Goal: Task Accomplishment & Management: Complete application form

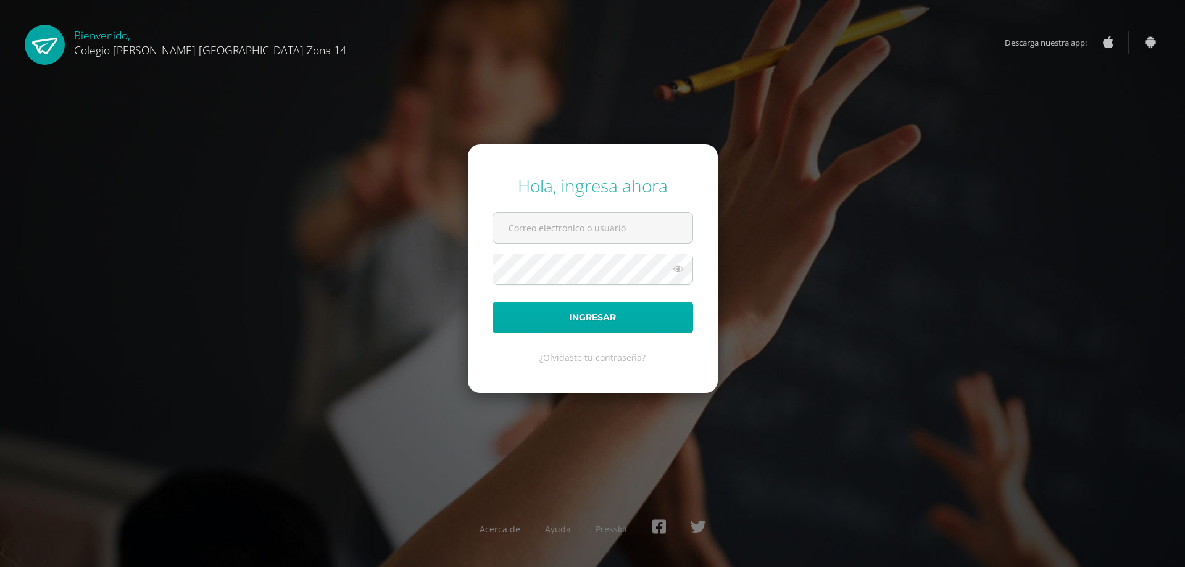
type input "gromero14@colegioselshaddai.edu.gt"
click at [590, 322] on button "Ingresar" at bounding box center [593, 317] width 201 height 31
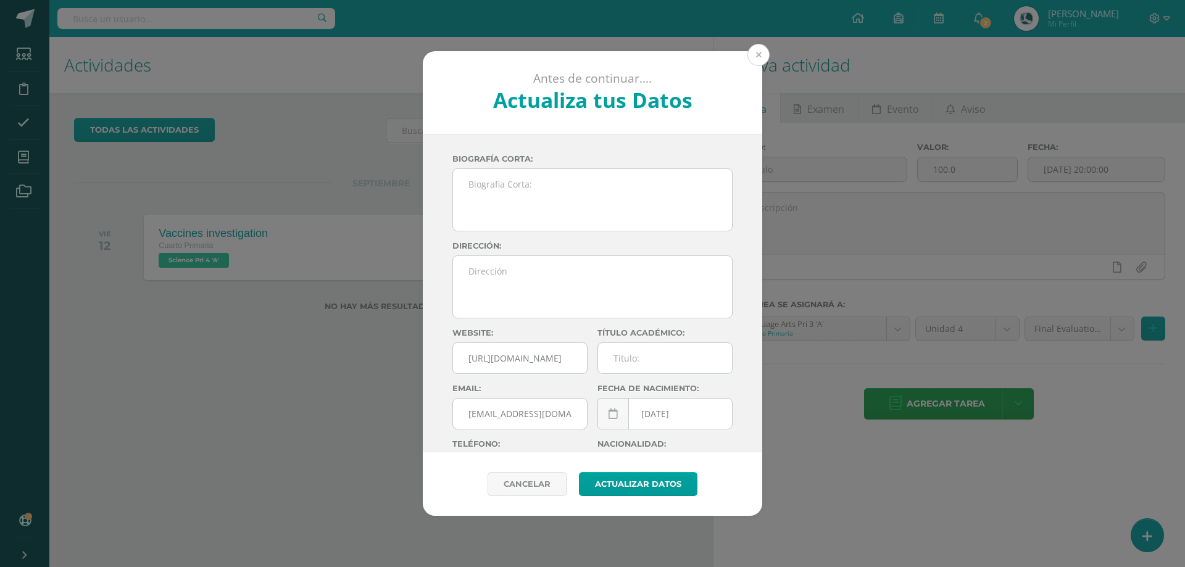
click at [756, 54] on button at bounding box center [759, 55] width 22 height 22
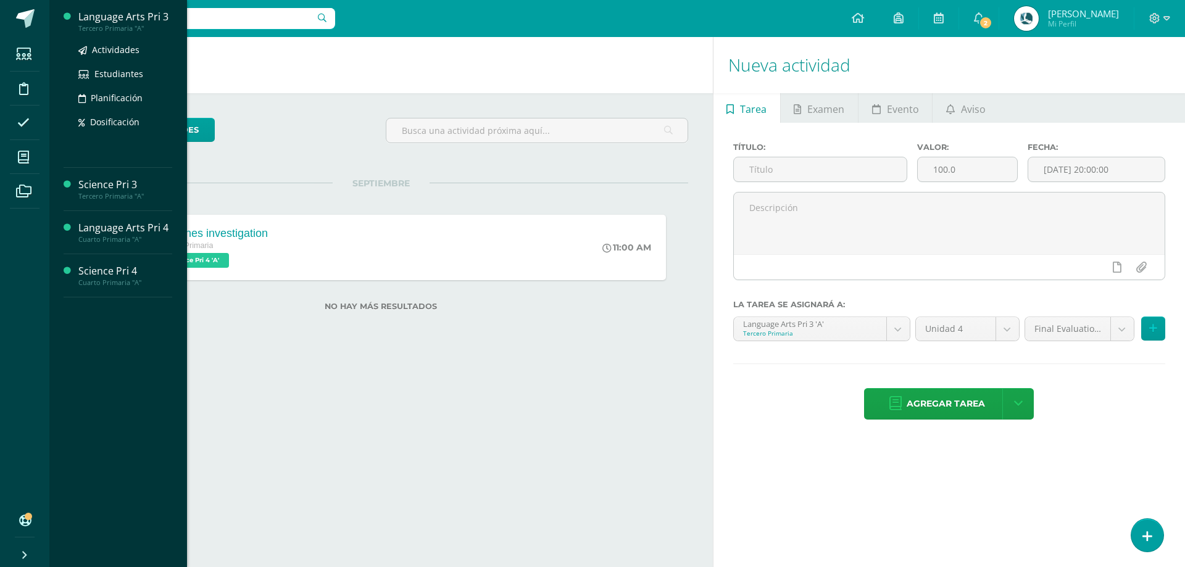
click at [107, 24] on div "Tercero Primaria "A"" at bounding box center [125, 28] width 94 height 9
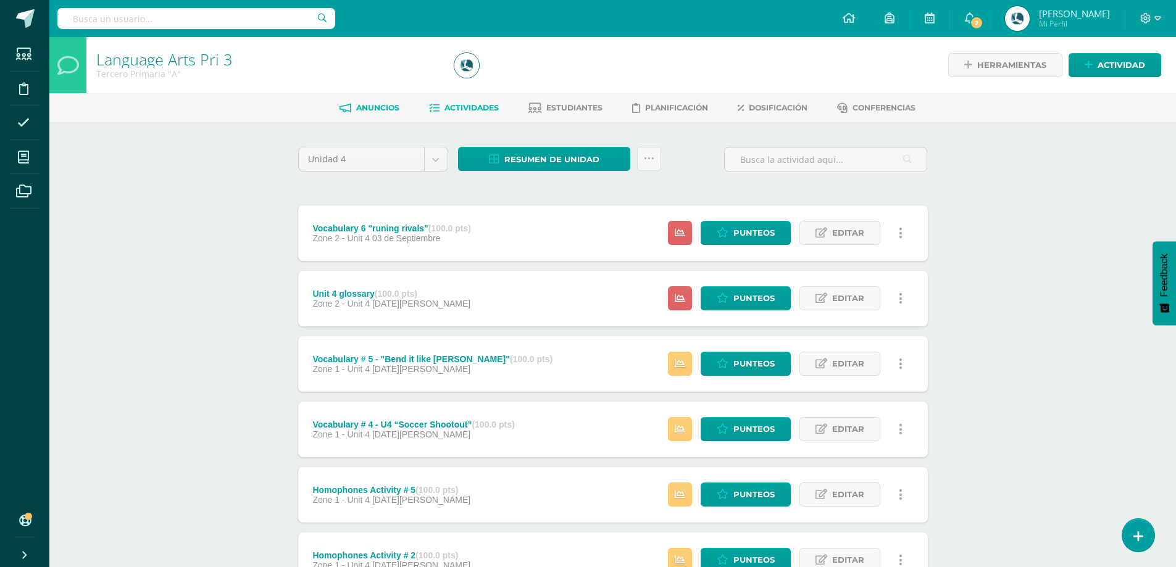
click at [356, 109] on span "Anuncios" at bounding box center [377, 107] width 43 height 9
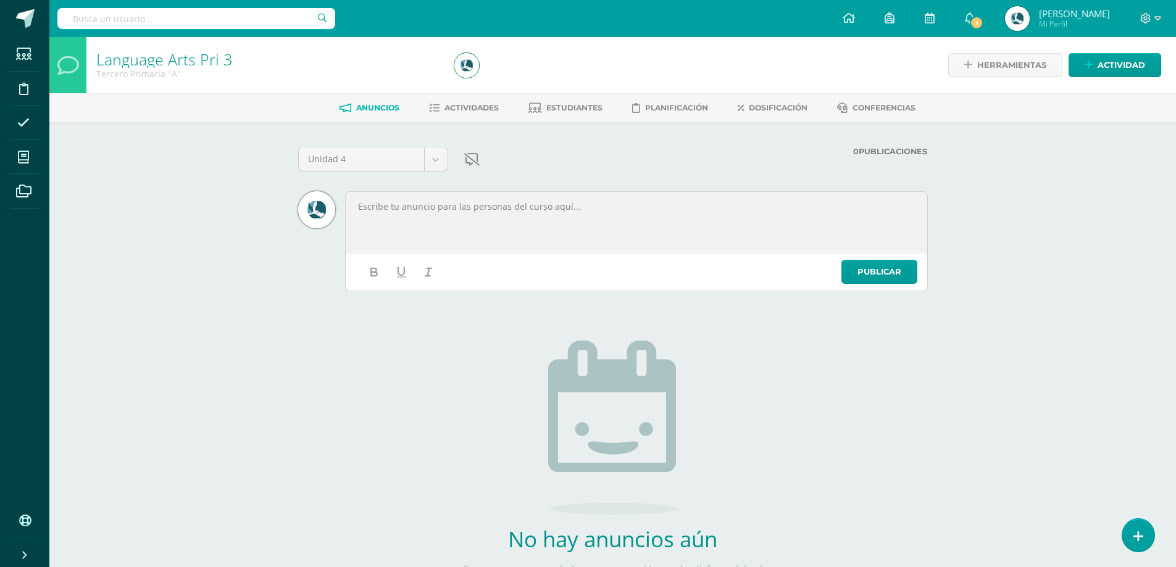
click at [590, 206] on p at bounding box center [636, 206] width 559 height 11
click at [487, 102] on link "Actividades" at bounding box center [464, 108] width 70 height 20
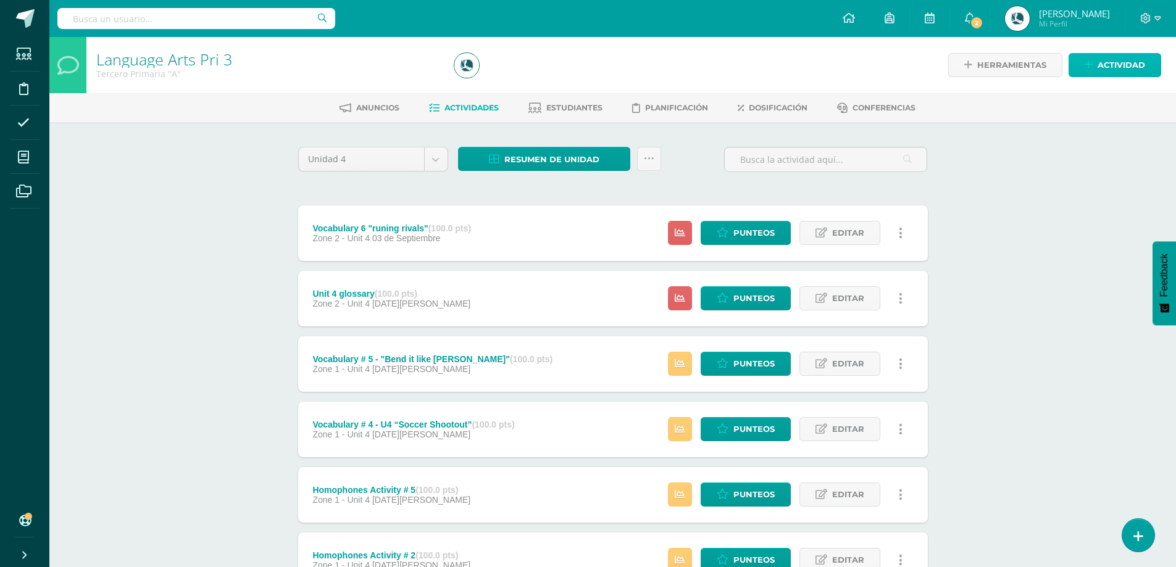
click at [1116, 71] on span "Actividad" at bounding box center [1122, 65] width 48 height 23
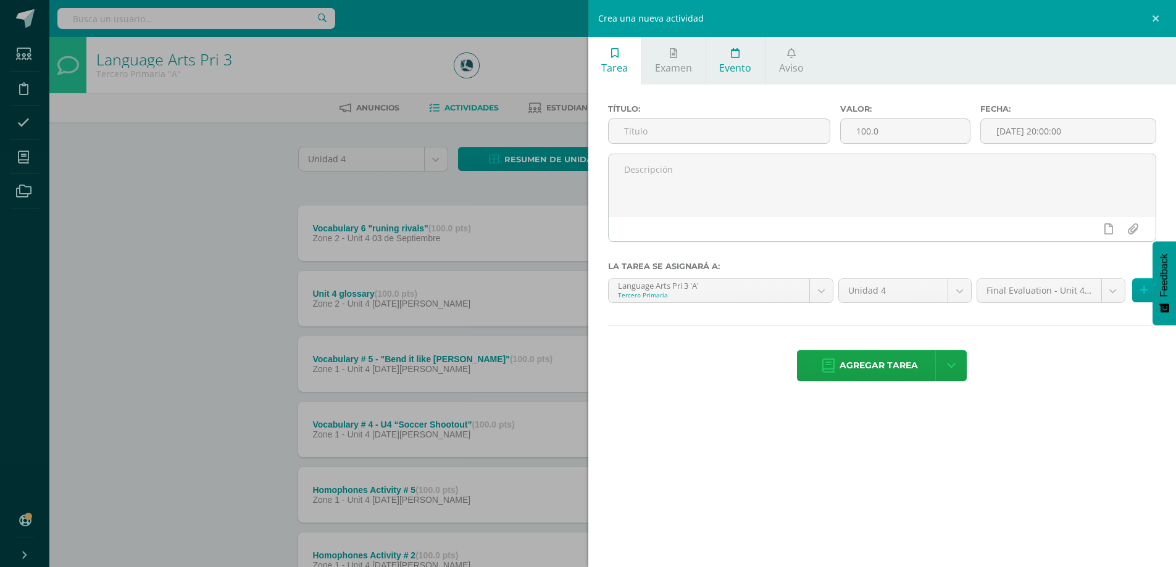
click at [739, 66] on span "Evento" at bounding box center [735, 68] width 32 height 14
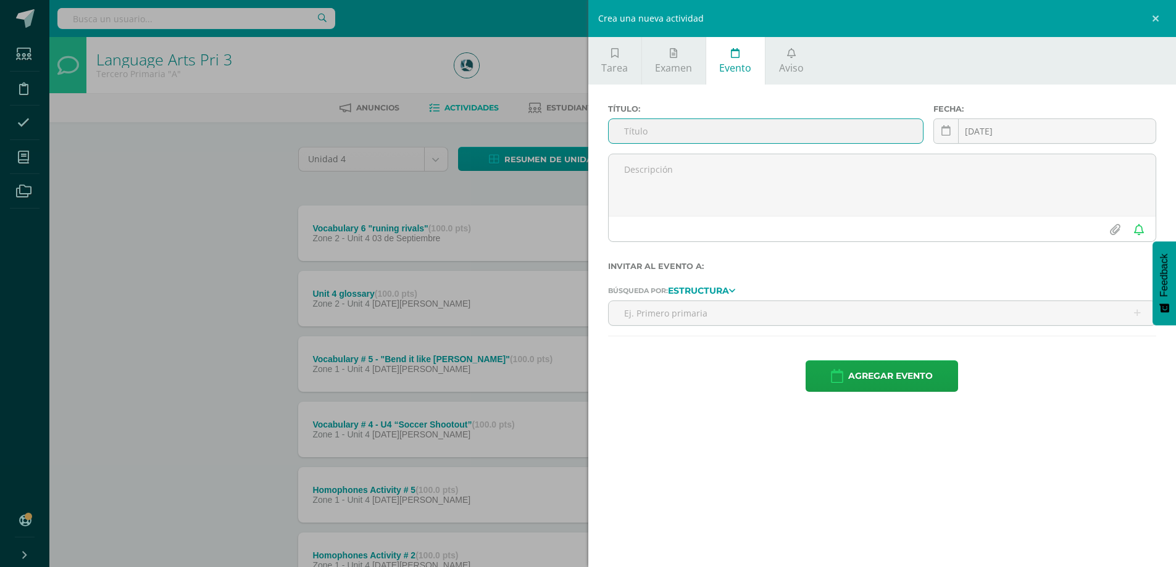
click at [726, 290] on tablet-panel "Estructura" at bounding box center [698, 290] width 61 height 11
click at [740, 311] on input "text" at bounding box center [883, 313] width 548 height 24
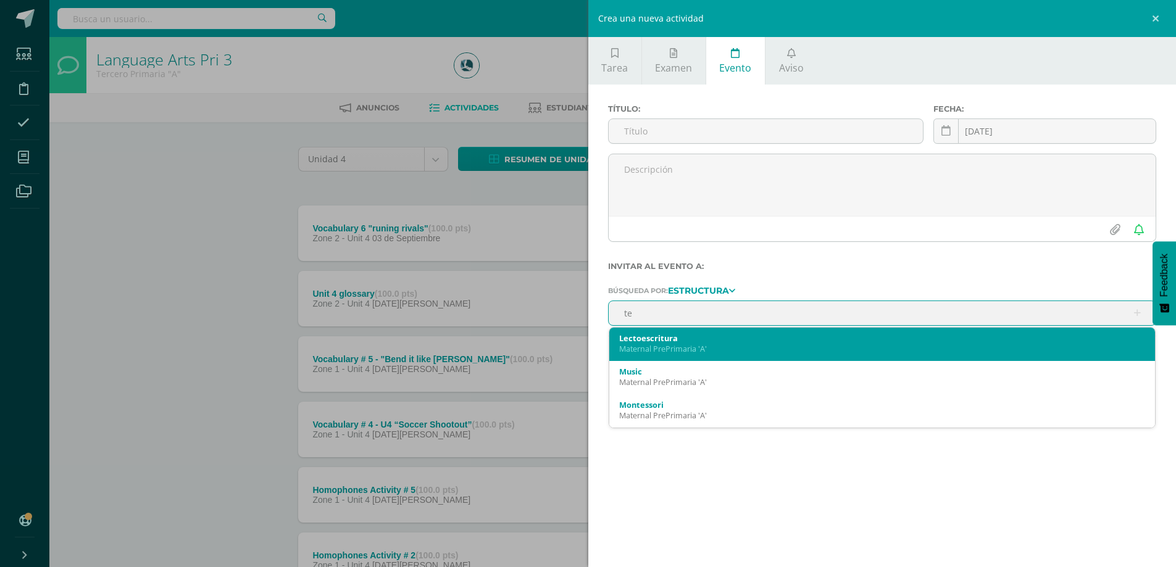
type input "t"
type input "3"
type input "cuar"
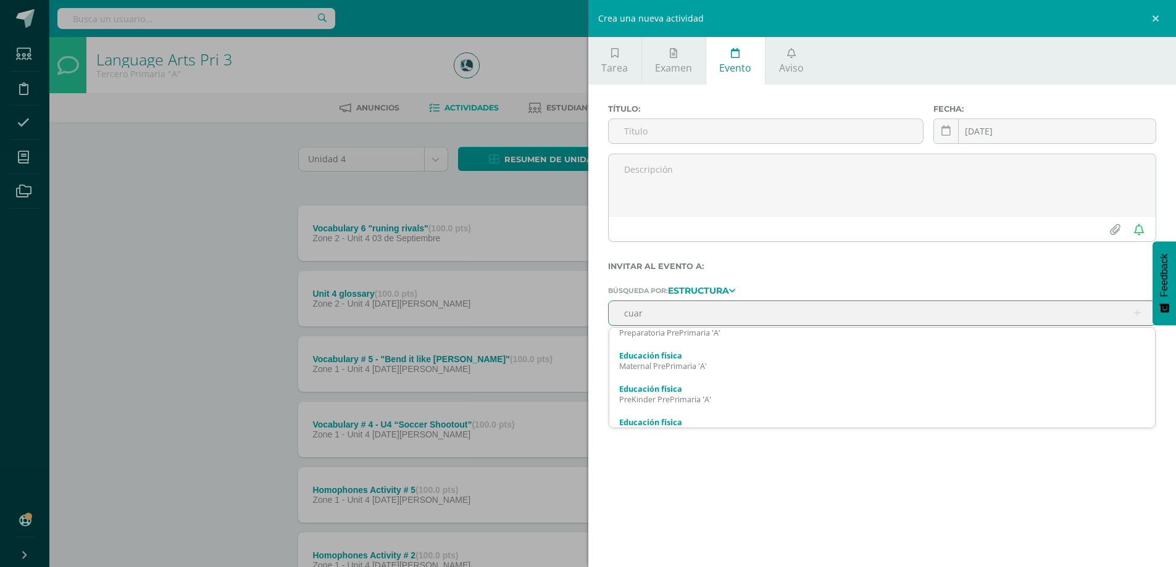
scroll to position [1234, 0]
click at [671, 309] on input "cuar" at bounding box center [883, 313] width 548 height 24
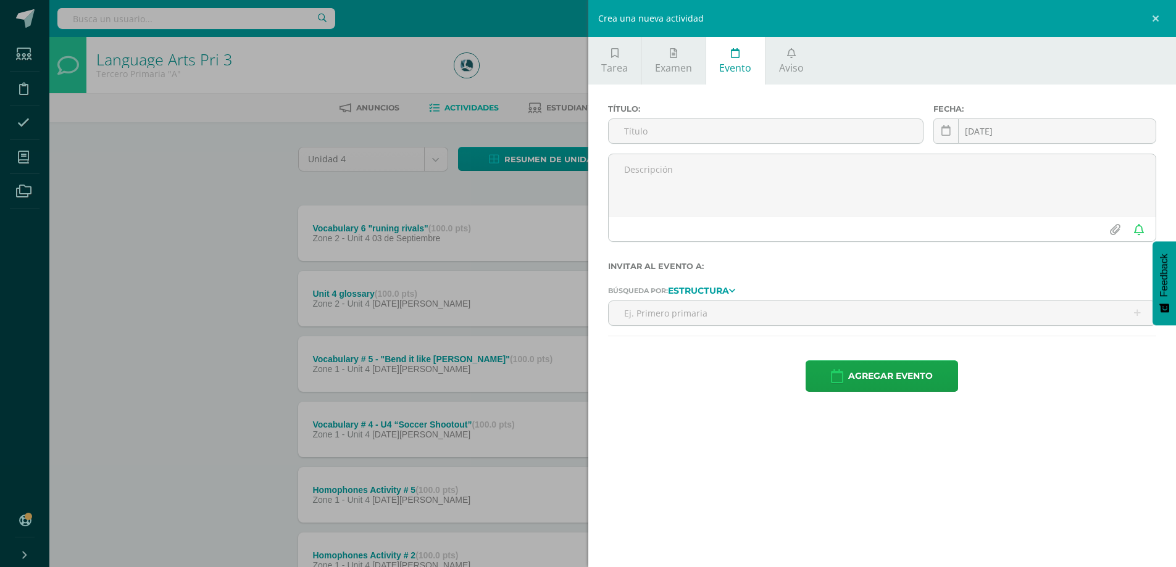
click at [721, 292] on tablet-panel "Estructura" at bounding box center [698, 290] width 61 height 11
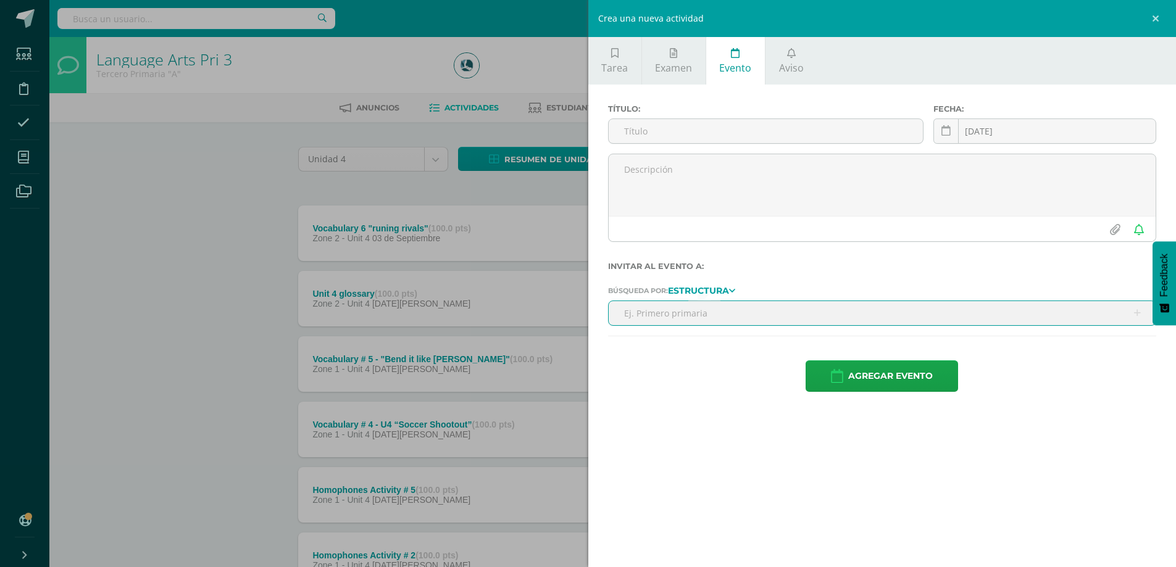
click at [672, 312] on input "text" at bounding box center [883, 313] width 548 height 24
click at [786, 61] on link "Aviso" at bounding box center [791, 61] width 51 height 48
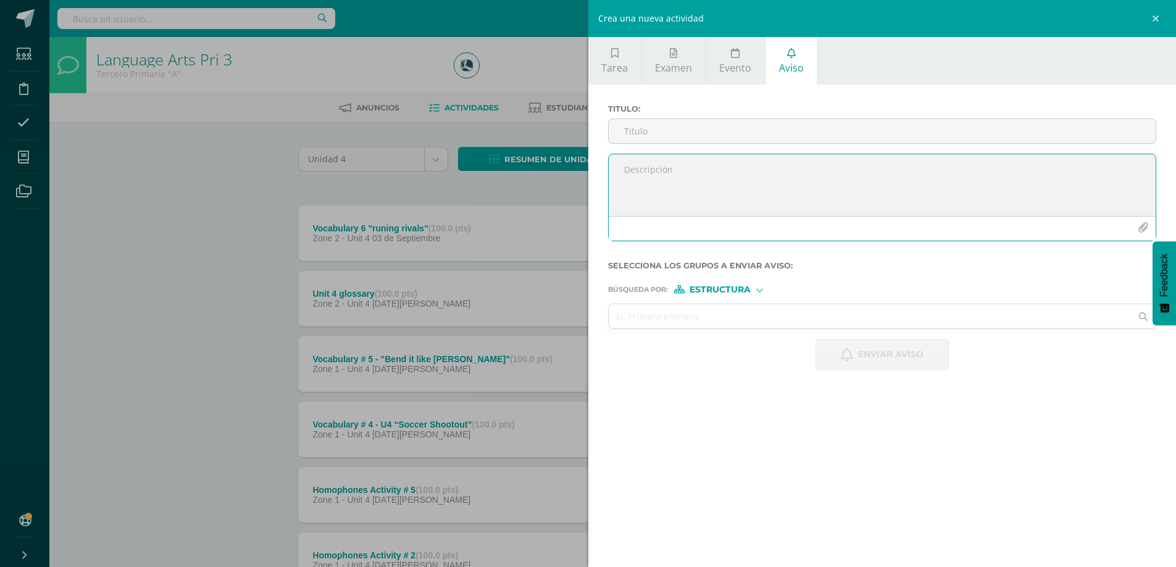
click at [705, 206] on textarea at bounding box center [883, 185] width 548 height 62
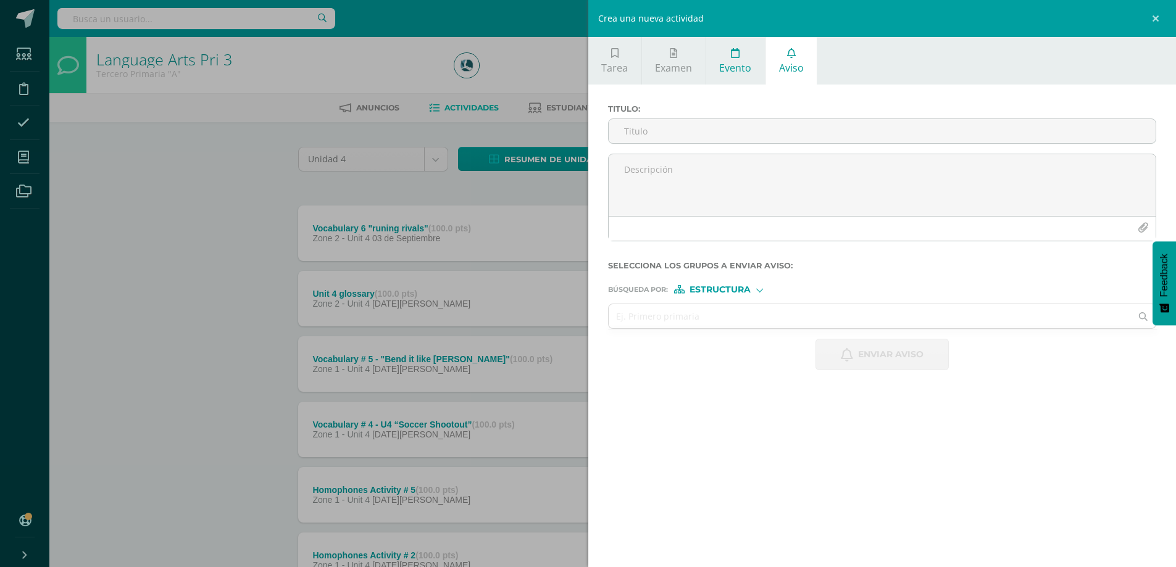
click at [753, 41] on link "Evento" at bounding box center [735, 61] width 59 height 48
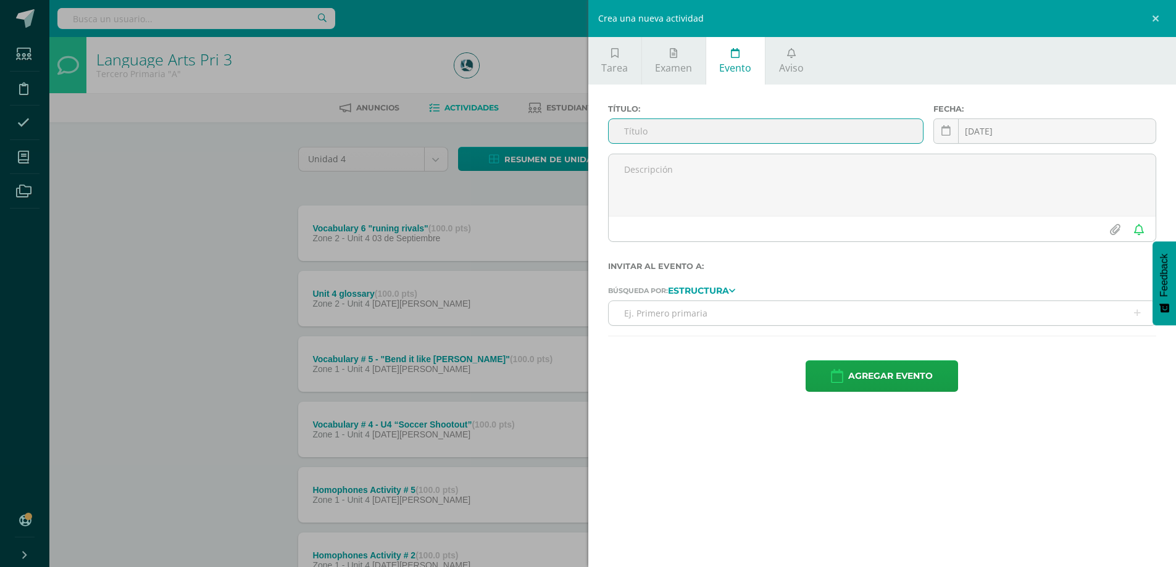
click at [708, 325] on input "text" at bounding box center [883, 313] width 548 height 24
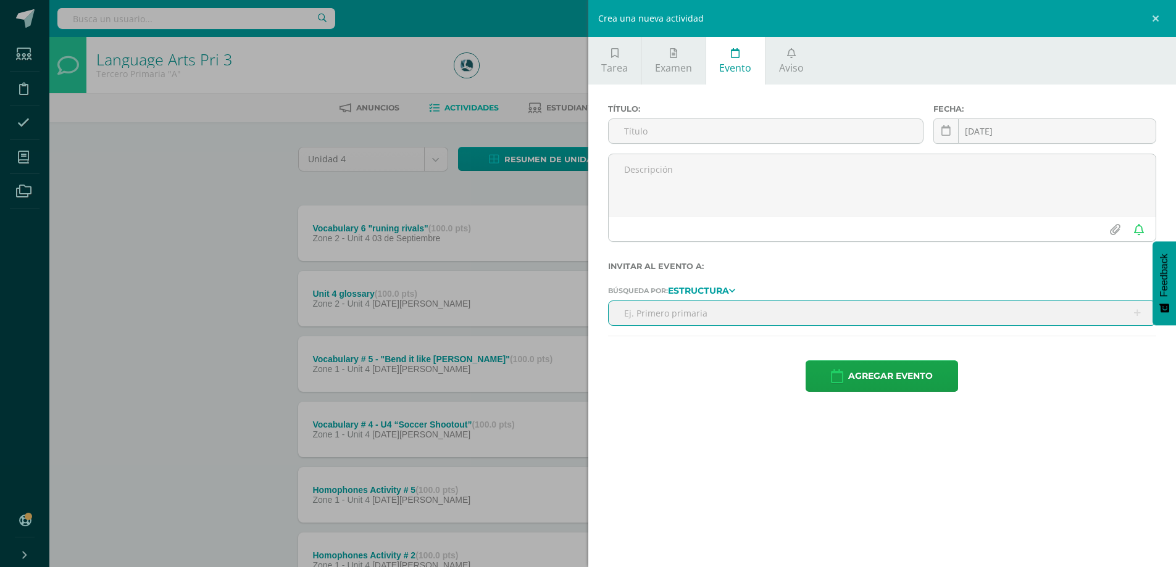
type input "c"
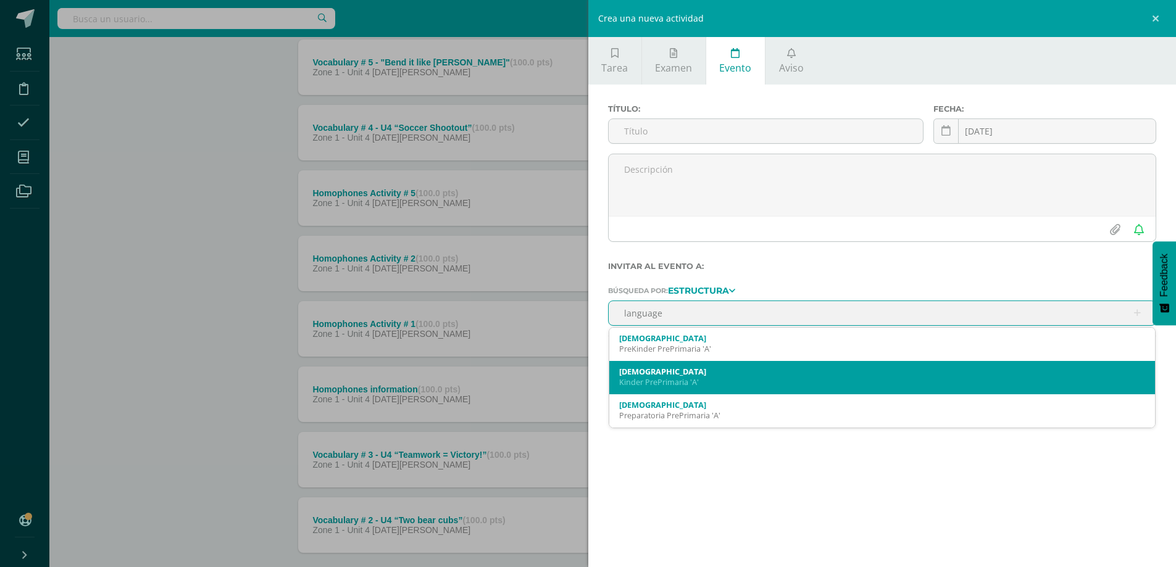
scroll to position [361, 0]
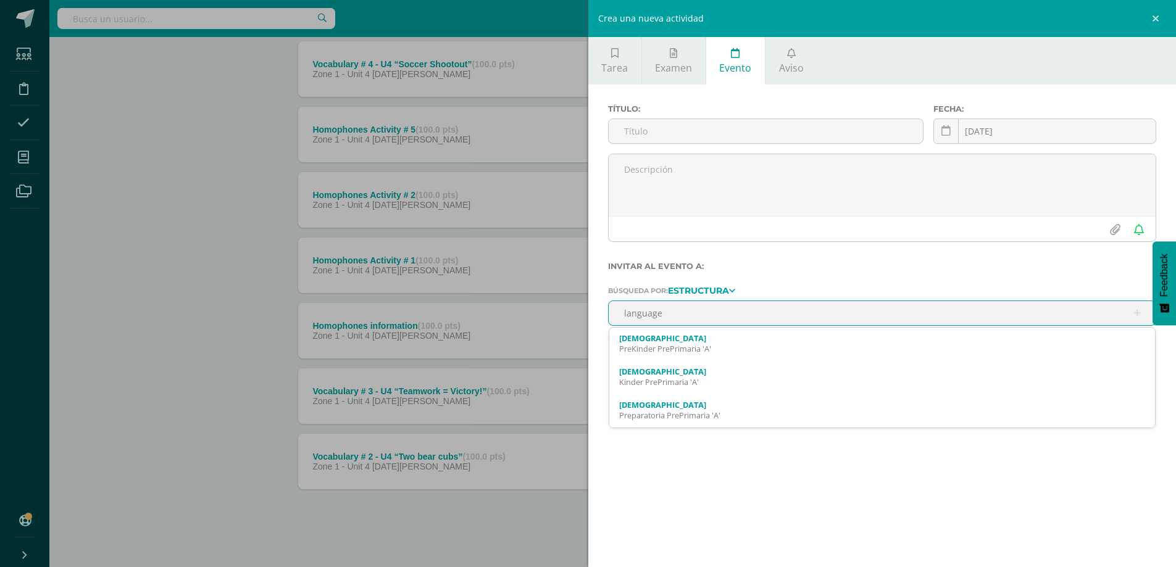
type input "language"
click at [160, 321] on div "Crea una nueva actividad Tarea Examen Evento Aviso Título: Valor: 100.0 Fecha: …" at bounding box center [588, 283] width 1176 height 567
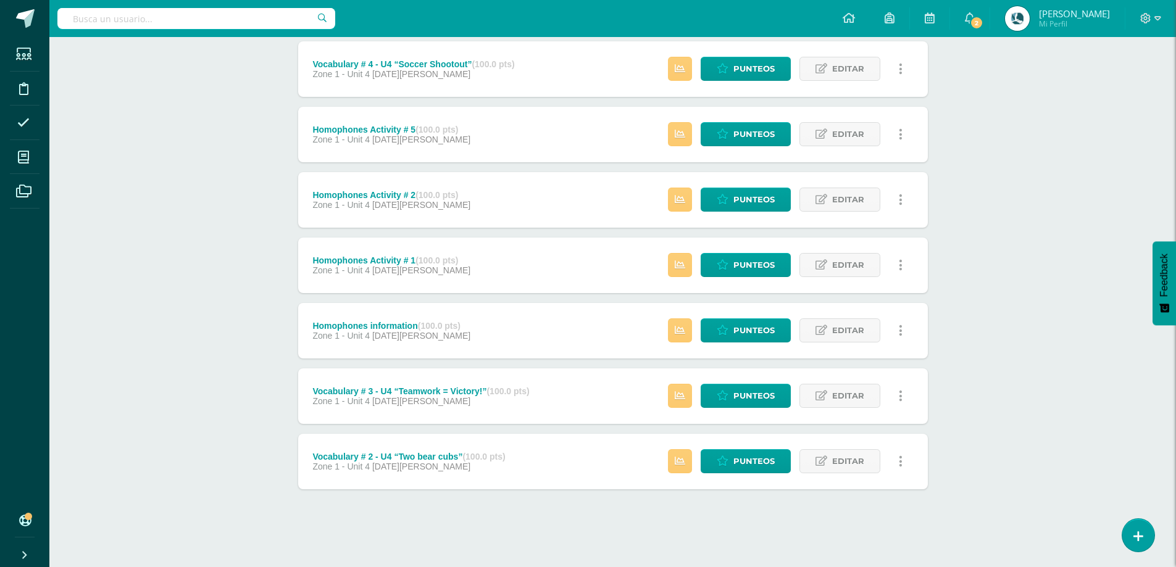
click at [162, 320] on div "Crea una nueva actividad Tarea Examen Evento Aviso Título: Valor: 100.0 Fecha: …" at bounding box center [588, 283] width 1176 height 567
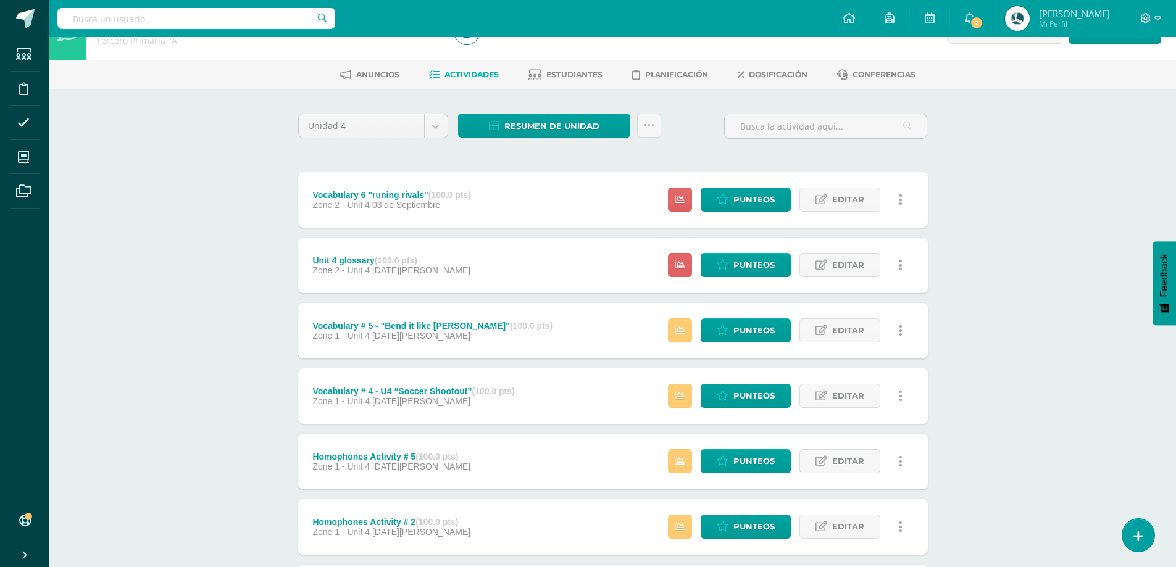
scroll to position [0, 0]
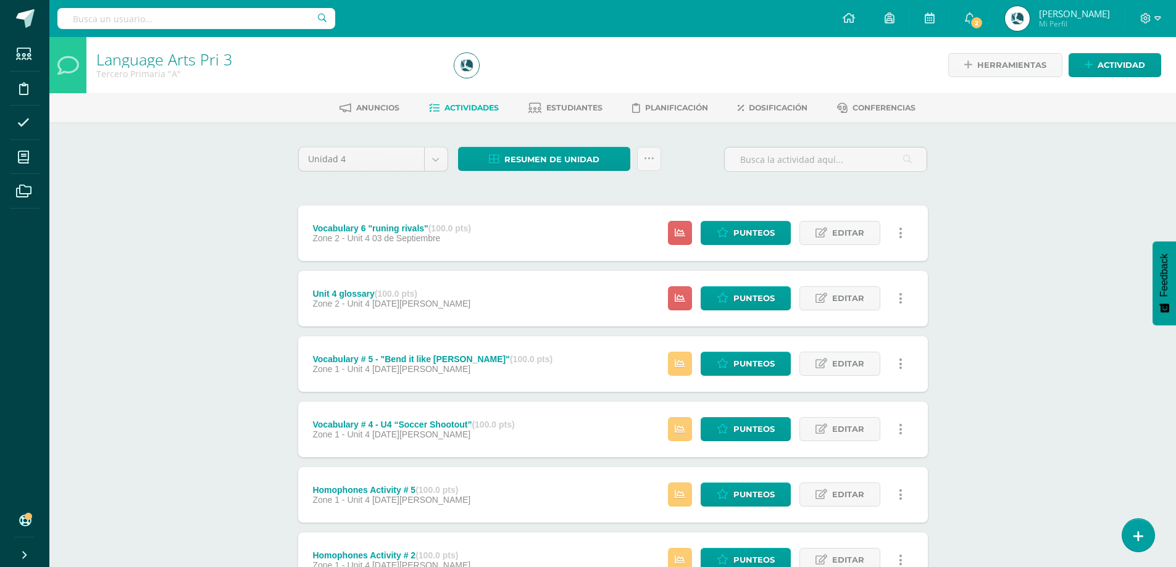
click at [478, 103] on span "Actividades" at bounding box center [472, 107] width 54 height 9
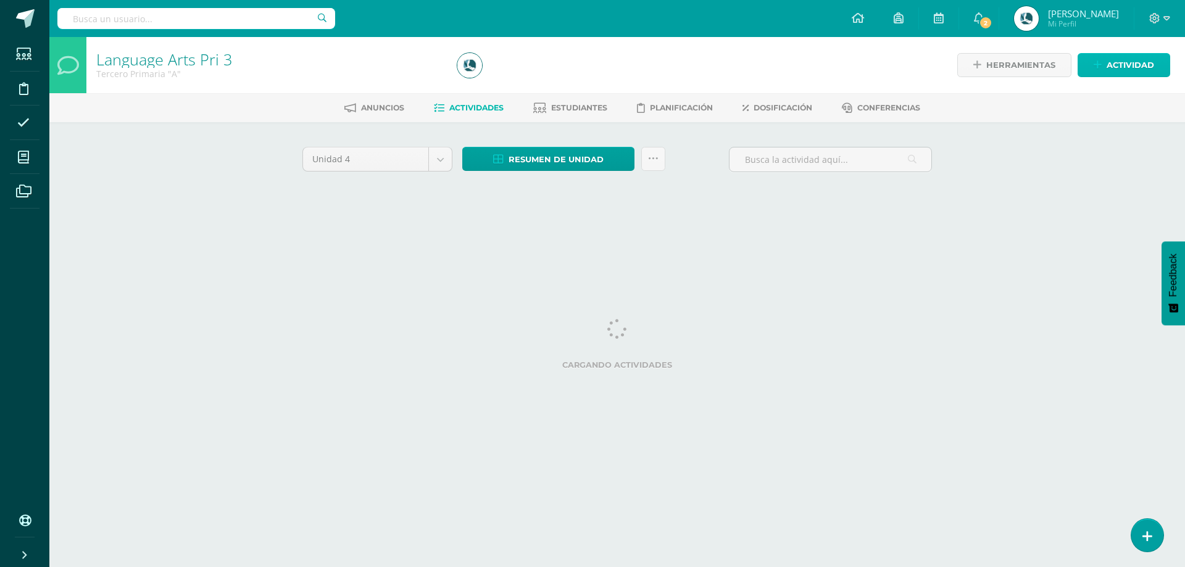
click at [1121, 64] on span "Actividad" at bounding box center [1131, 65] width 48 height 23
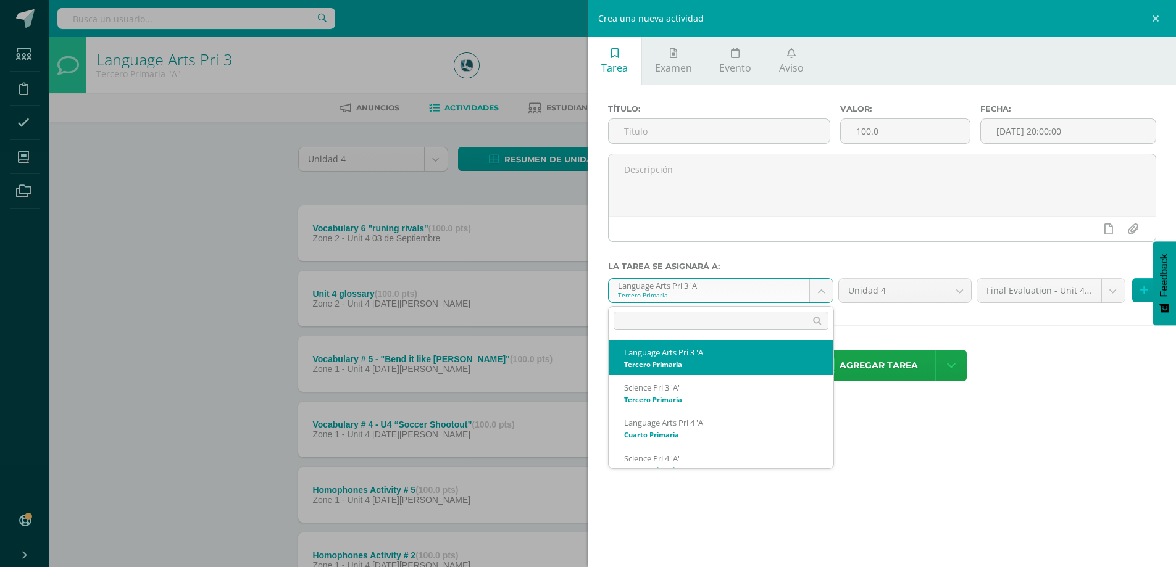
click at [829, 289] on body "Estudiantes Disciplina Asistencia Mis cursos Archivos Soporte Ayuda Reportar un…" at bounding box center [588, 464] width 1176 height 928
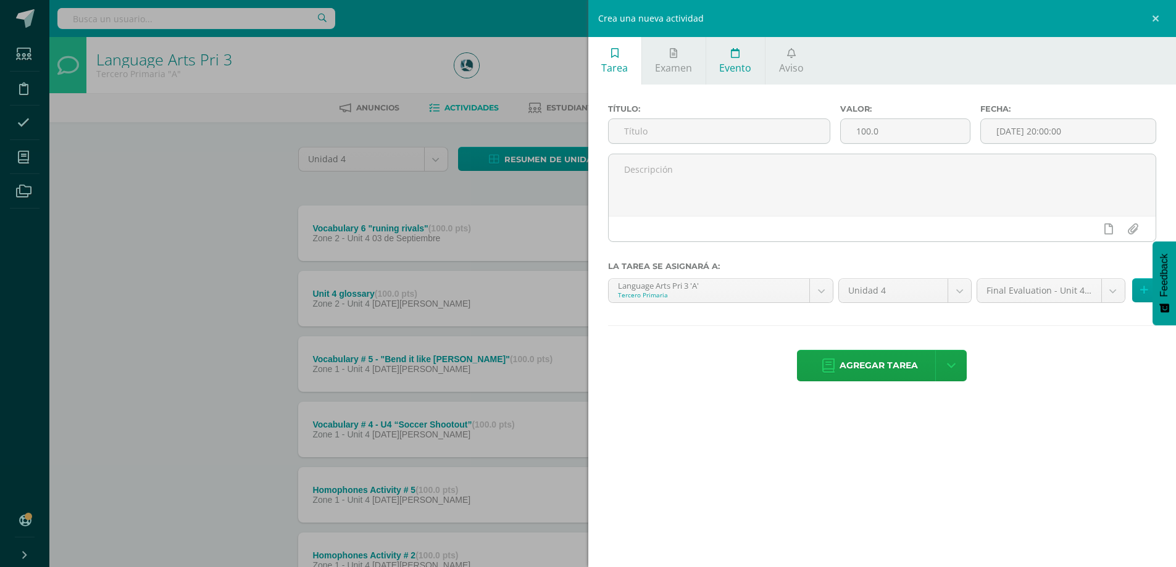
click at [758, 60] on link "Evento" at bounding box center [735, 61] width 59 height 48
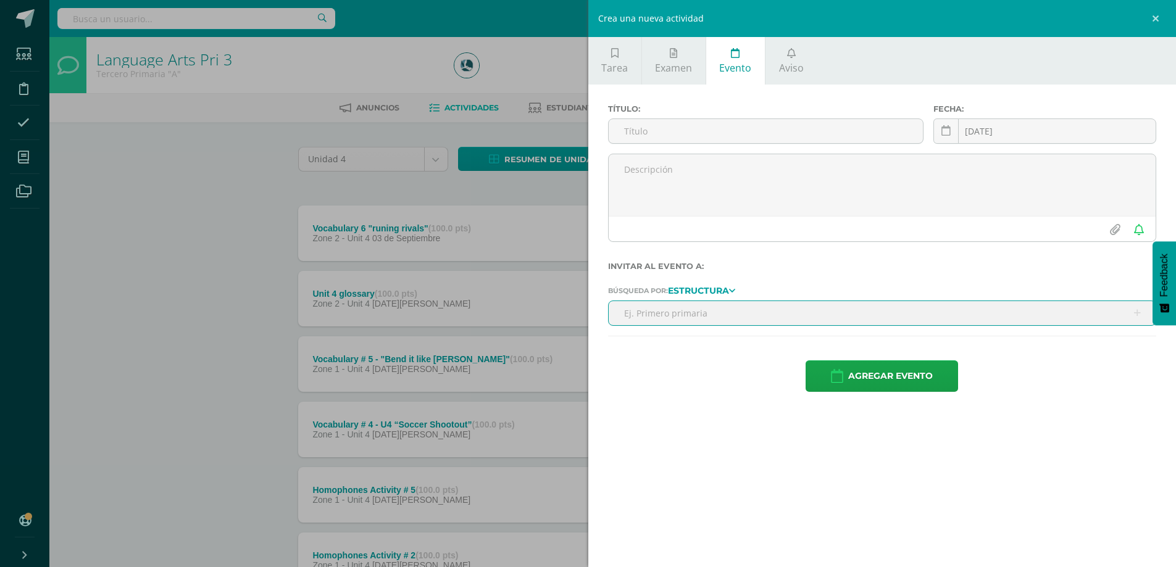
click at [674, 312] on input "text" at bounding box center [883, 313] width 548 height 24
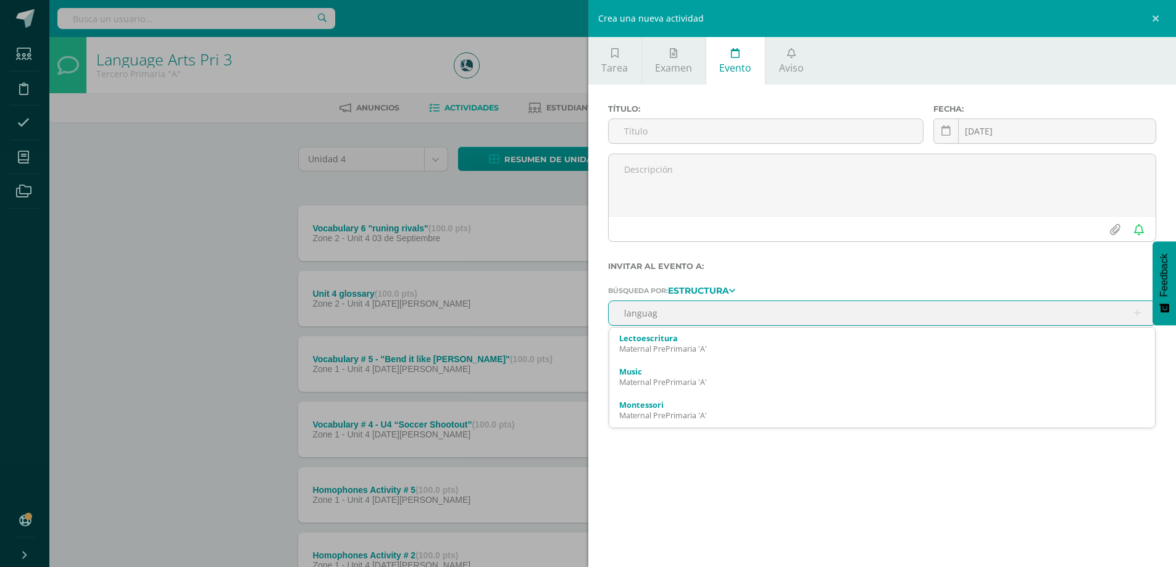
type input "language"
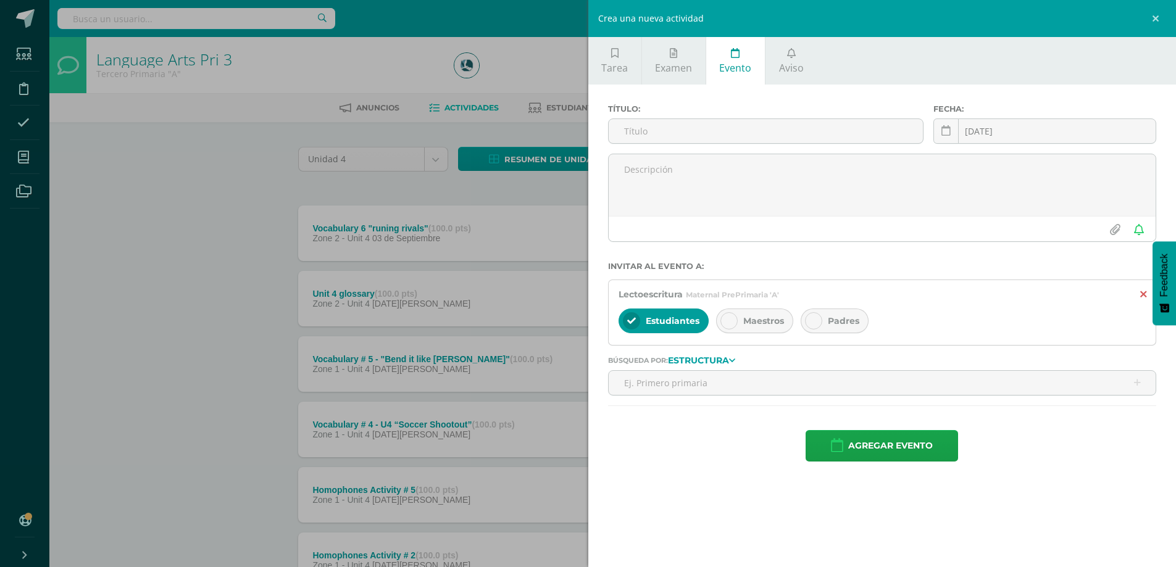
click at [1141, 296] on icon at bounding box center [1143, 295] width 6 height 10
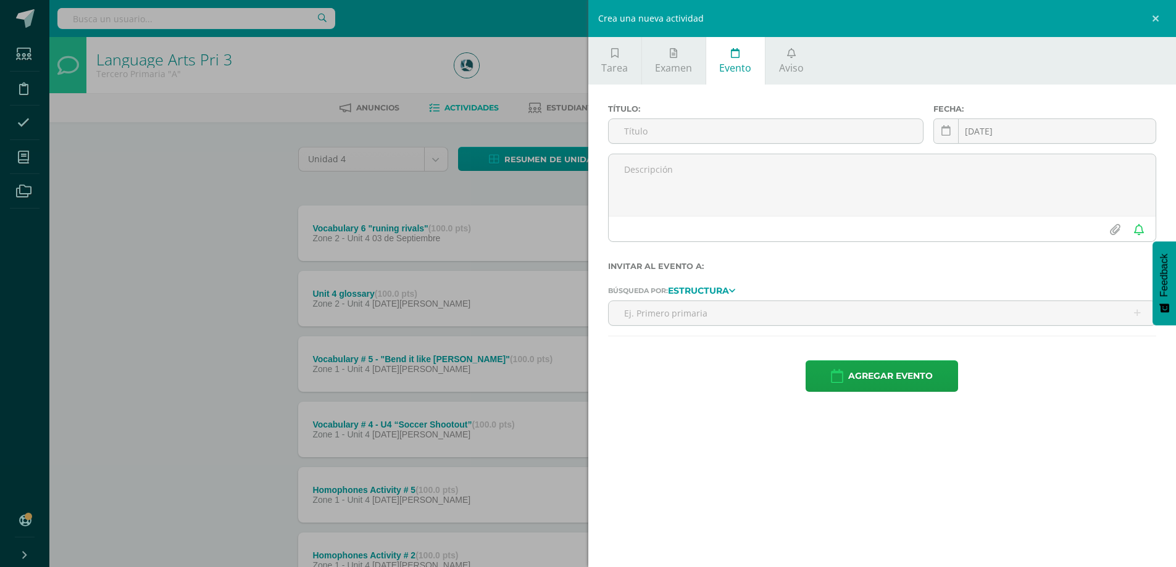
click at [180, 158] on div "Crea una nueva actividad Tarea Examen Evento Aviso Título: Valor: 100.0 Fecha: …" at bounding box center [588, 283] width 1176 height 567
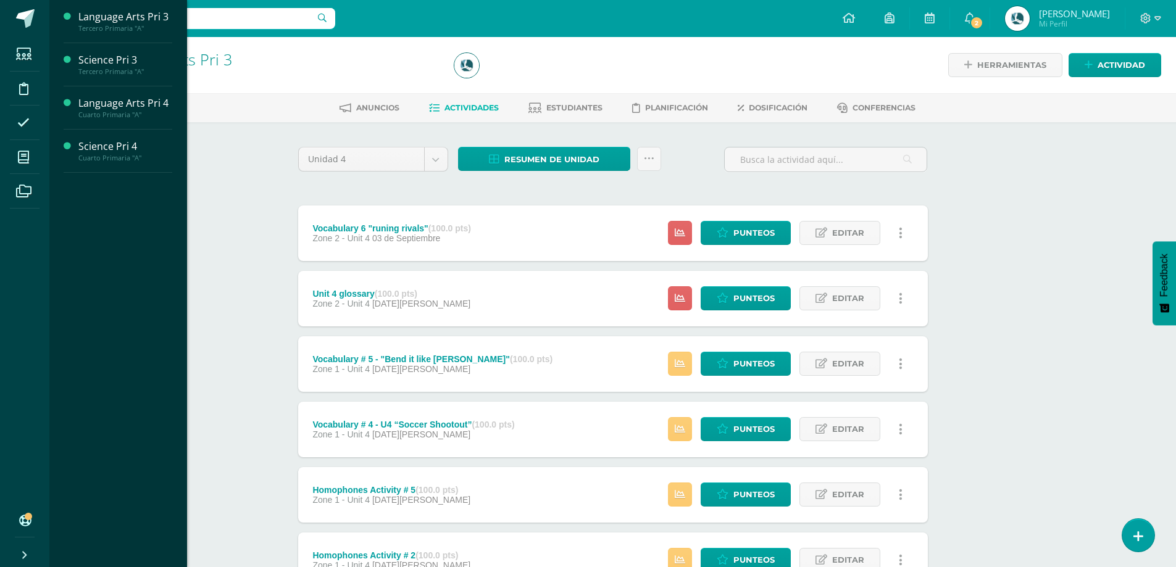
click at [17, 157] on span at bounding box center [24, 157] width 28 height 28
click at [91, 117] on div "Cuarto Primaria "A"" at bounding box center [125, 115] width 94 height 9
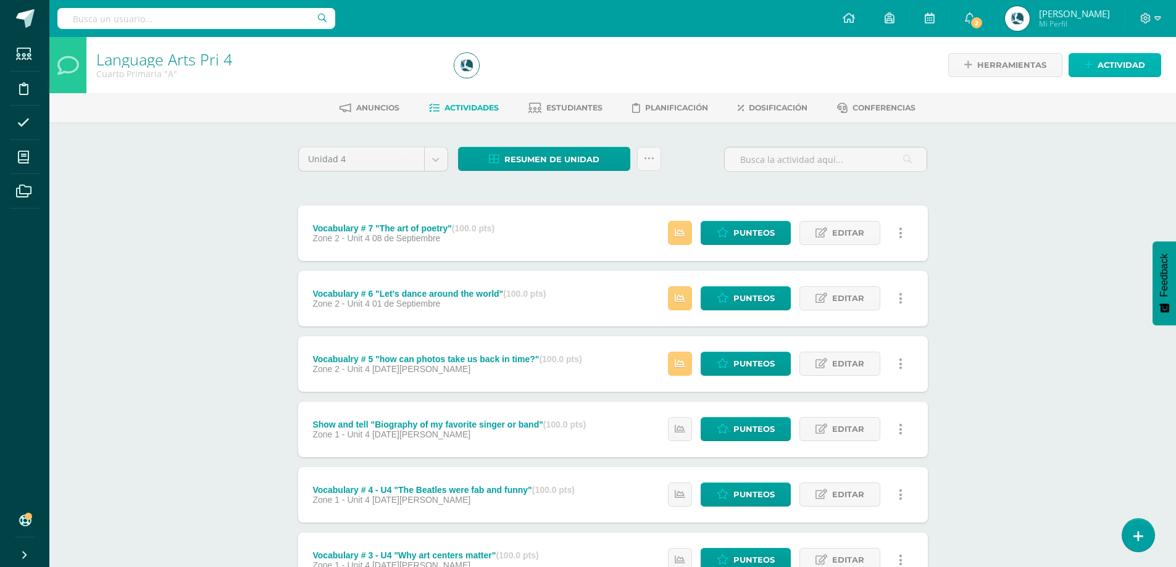
click at [1137, 76] on span "Actividad" at bounding box center [1122, 65] width 48 height 23
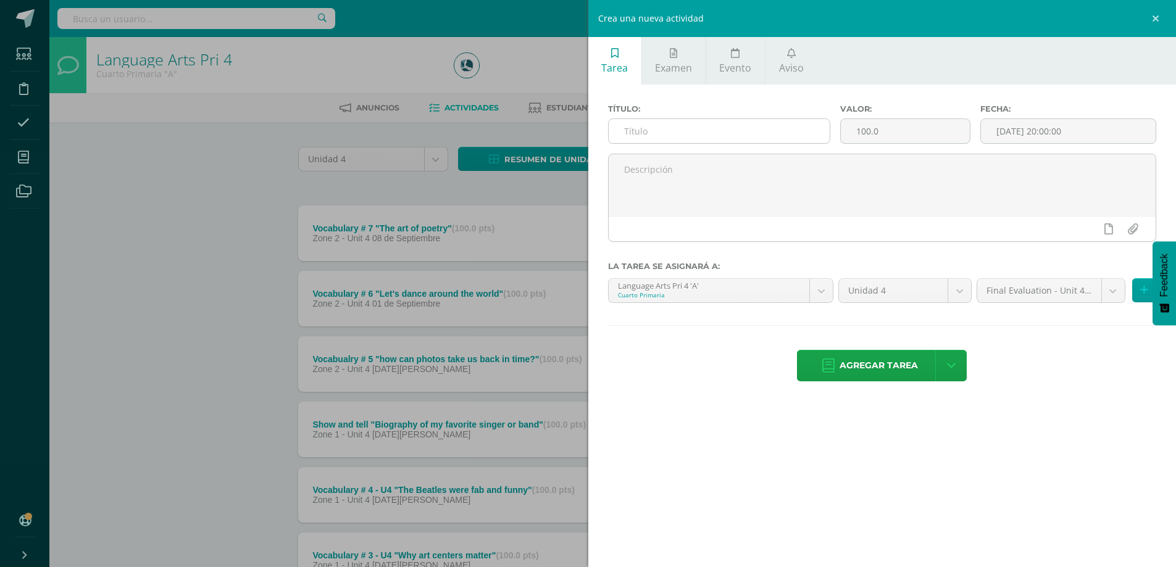
click at [674, 126] on input "text" at bounding box center [720, 131] width 222 height 24
click at [745, 52] on link "Evento" at bounding box center [735, 61] width 59 height 48
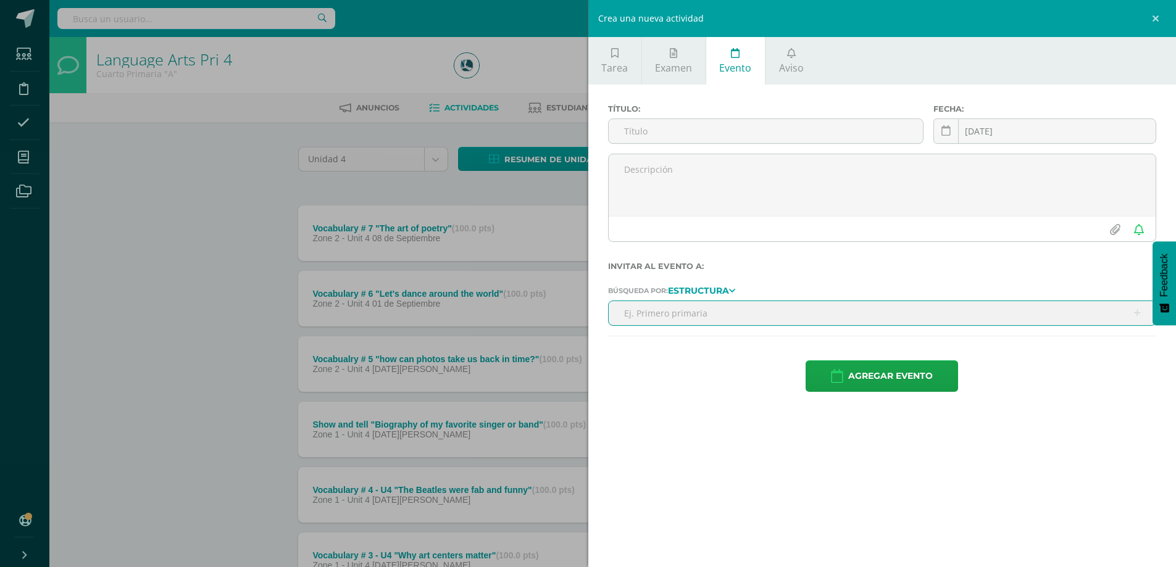
click at [708, 315] on input "text" at bounding box center [883, 313] width 548 height 24
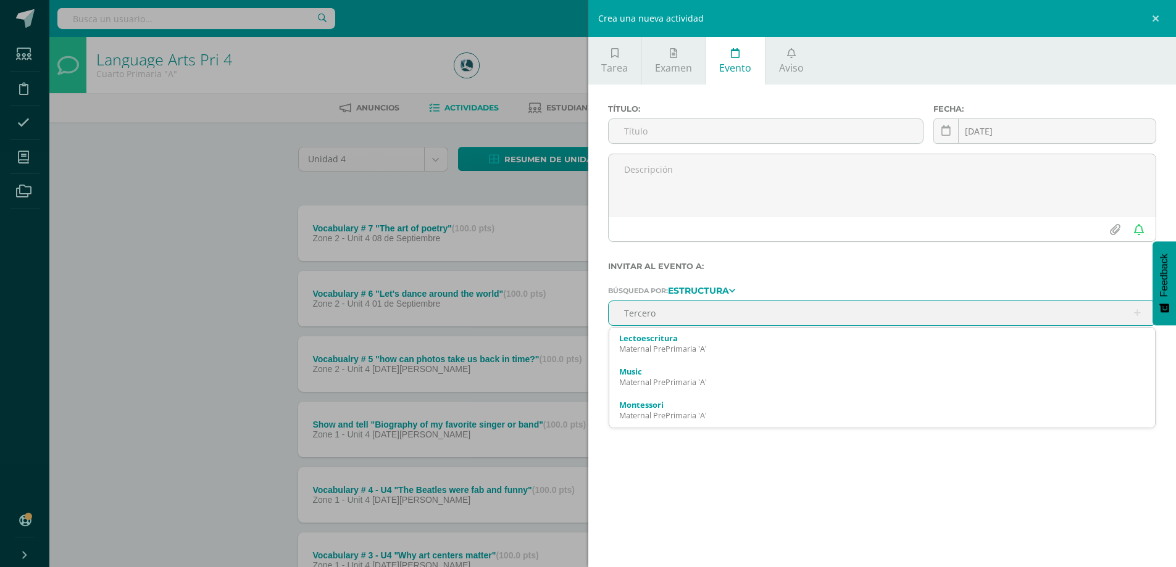
type input "Tercero"
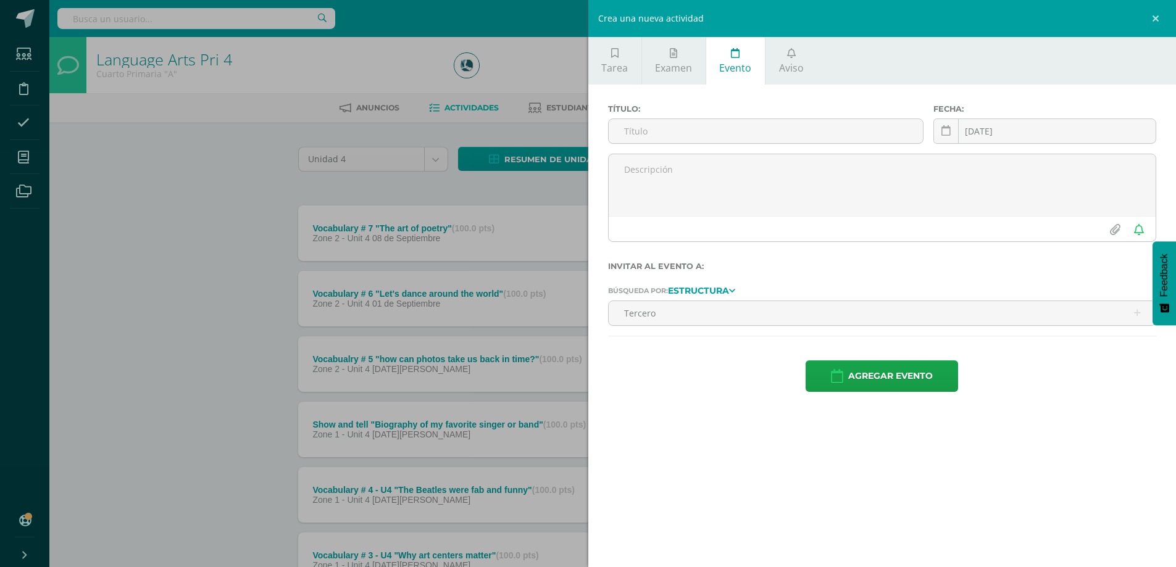
click at [146, 267] on div "Crea una nueva actividad Tarea Examen Evento Aviso Título: Valor: 100.0 Fecha: …" at bounding box center [588, 283] width 1176 height 567
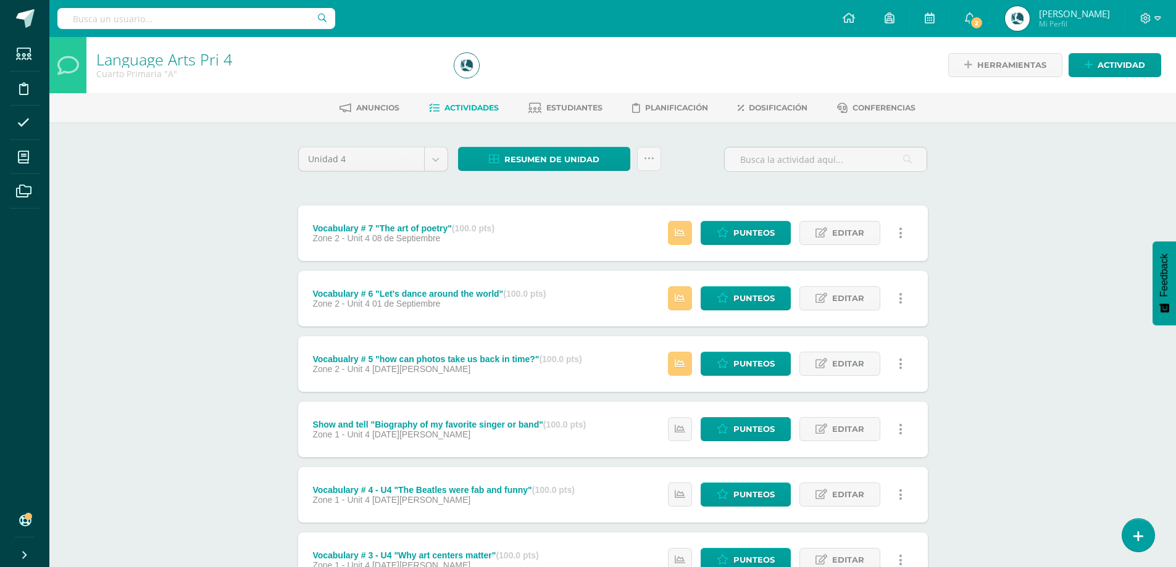
click at [196, 304] on div "Language Arts Pri 4 Cuarto Primaria "A" Herramientas Detalle de asistencias Act…" at bounding box center [612, 482] width 1127 height 891
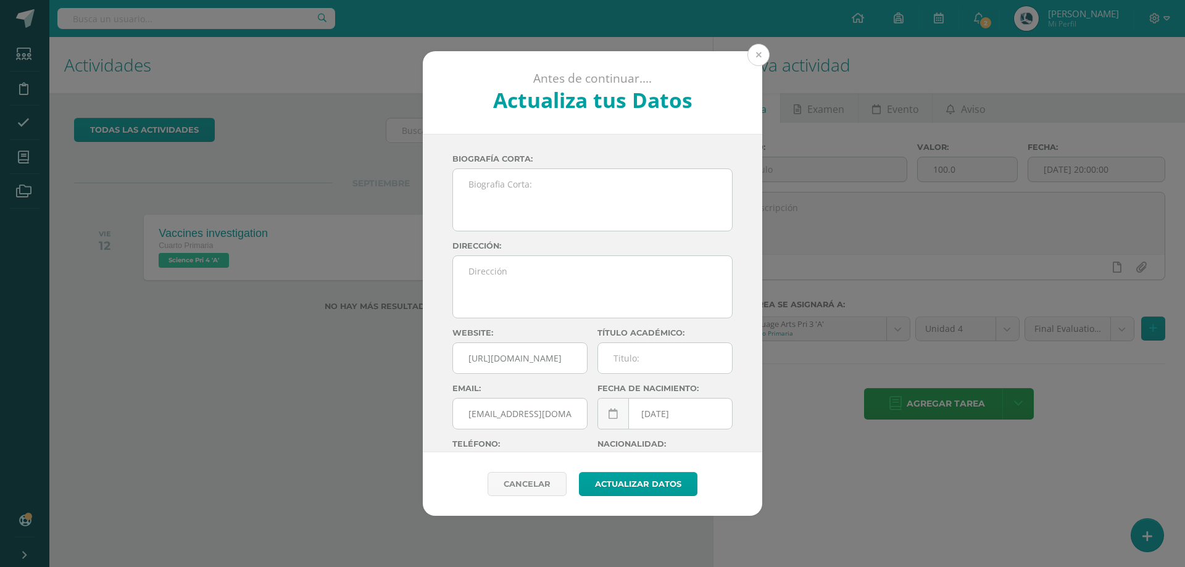
click at [759, 51] on button at bounding box center [759, 55] width 22 height 22
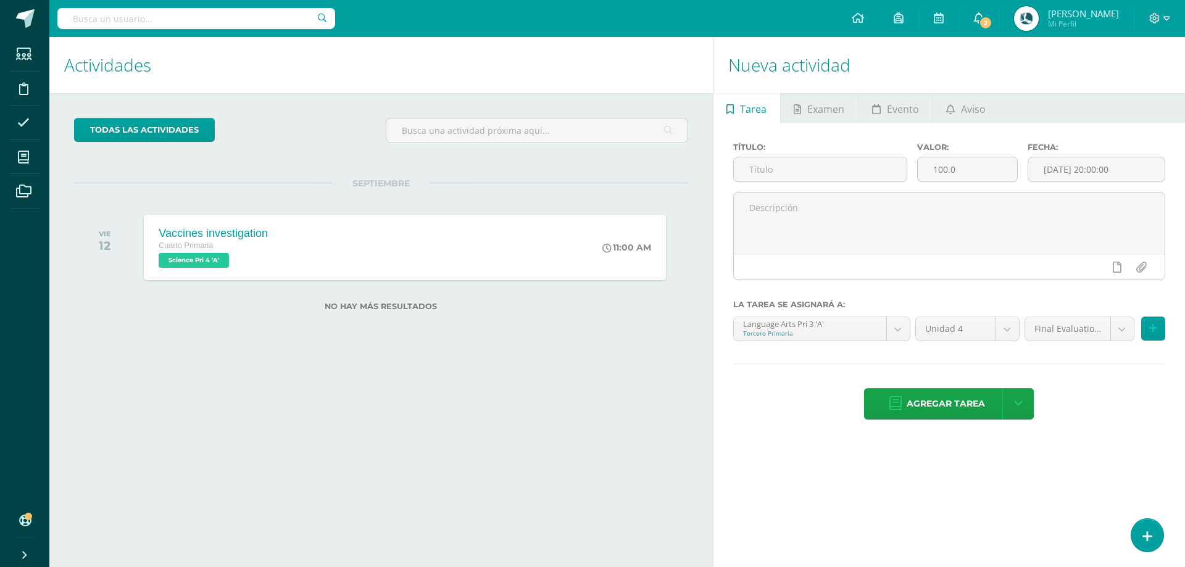
click at [979, 25] on span "2" at bounding box center [986, 23] width 14 height 14
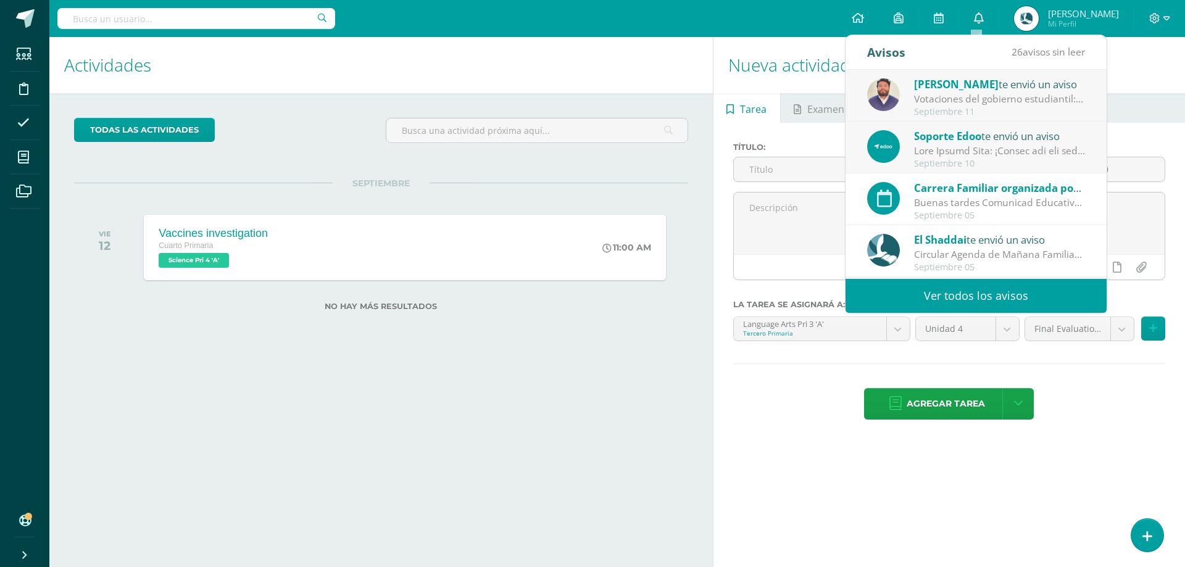
click at [979, 25] on link "0" at bounding box center [980, 18] width 40 height 37
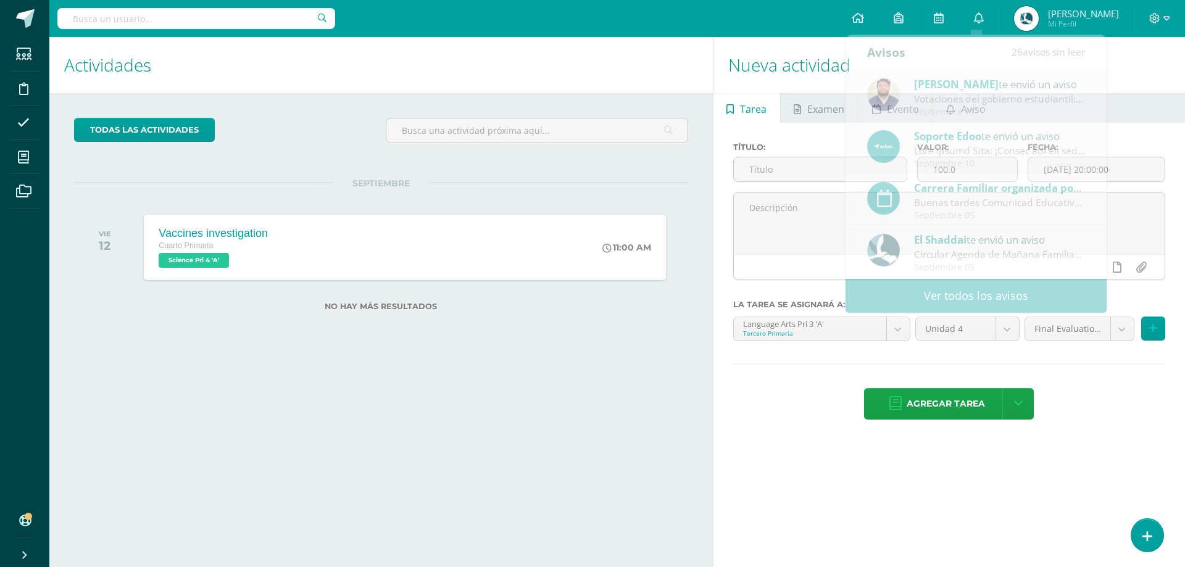
click at [577, 378] on div "Actividades Actividad todas las Actividades No tienes actividades Échale un vis…" at bounding box center [378, 302] width 669 height 530
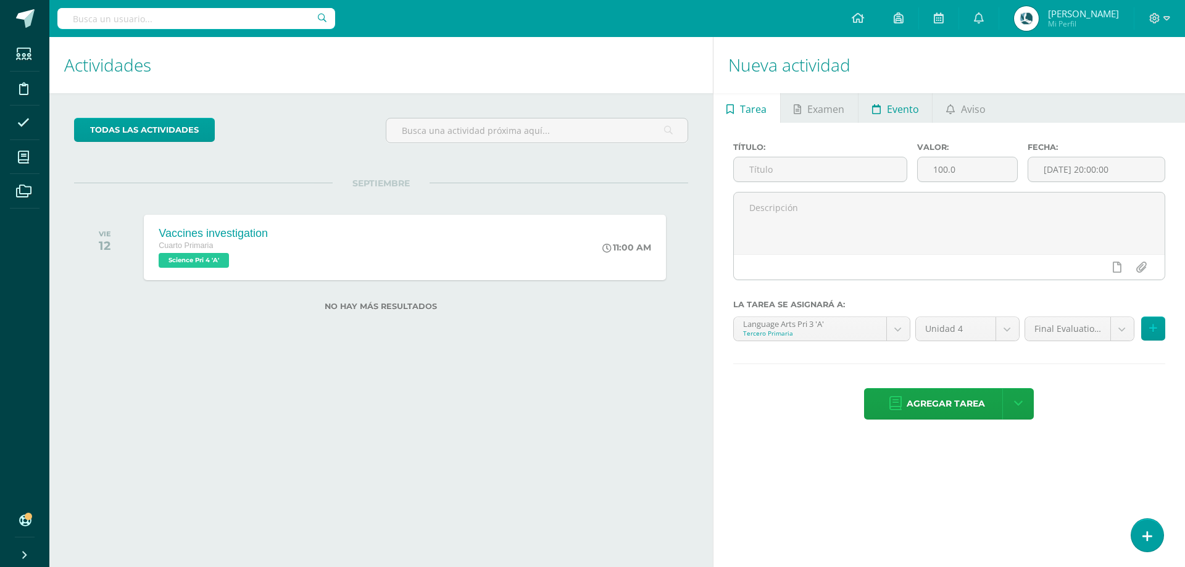
click at [905, 109] on span "Evento" at bounding box center [903, 109] width 32 height 30
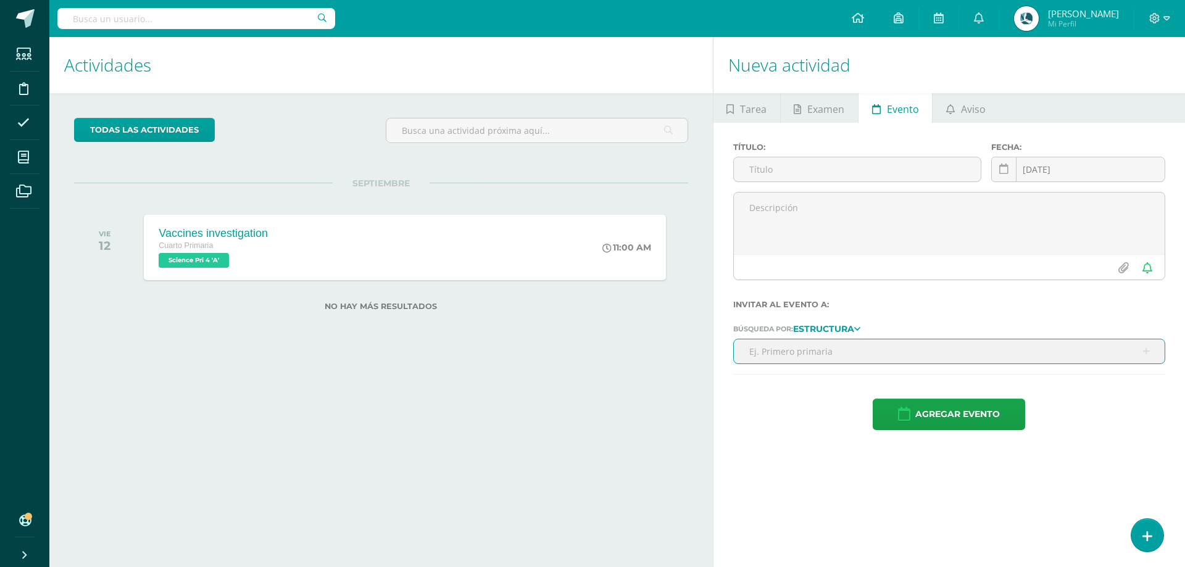
click at [837, 350] on input "text" at bounding box center [949, 352] width 431 height 24
type input "ter"
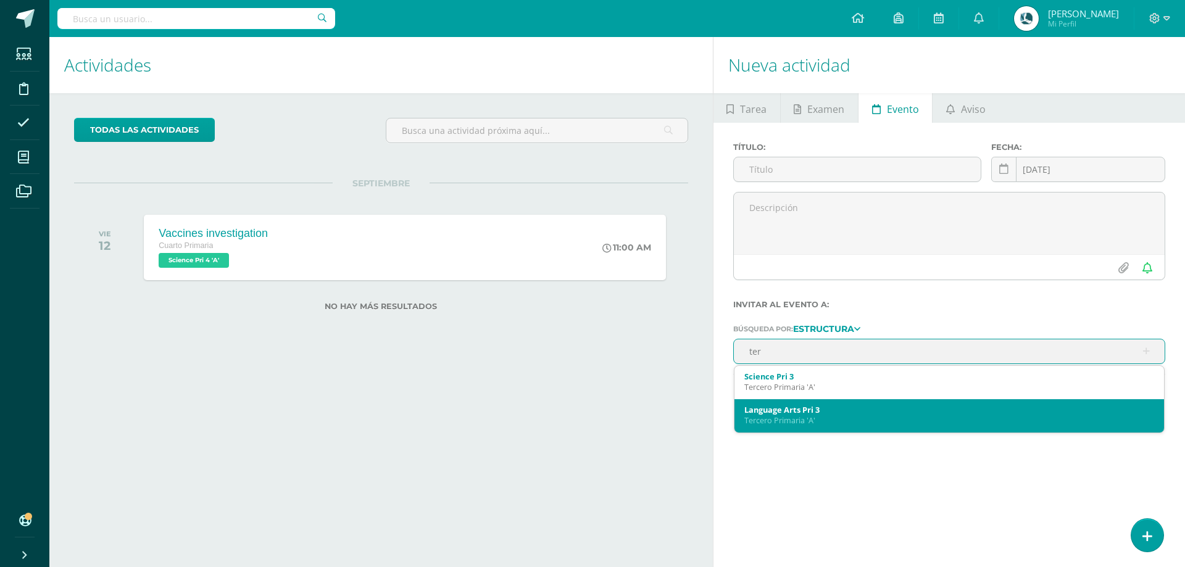
click at [810, 422] on div "Tercero Primaria 'A'" at bounding box center [950, 421] width 410 height 10
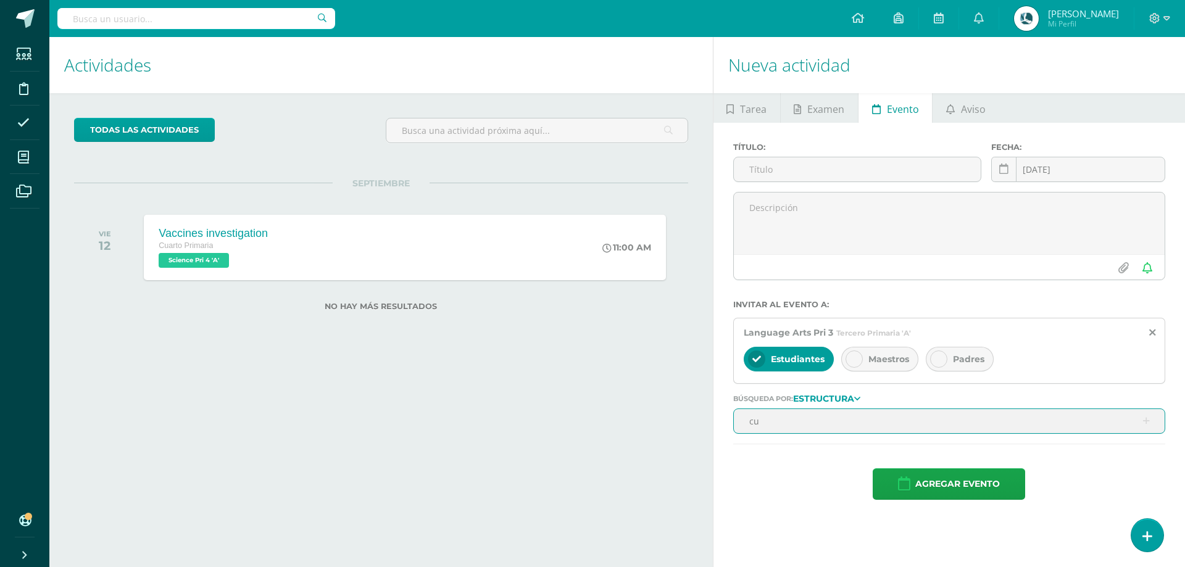
type input "cua"
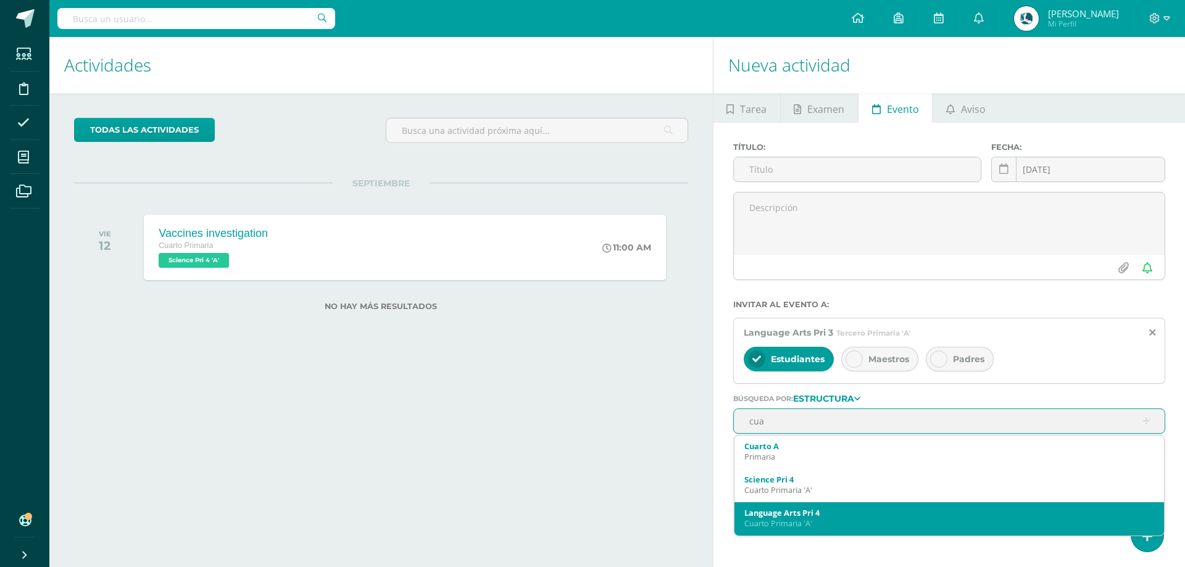
click at [827, 515] on div "Language Arts Pri 4" at bounding box center [950, 513] width 410 height 11
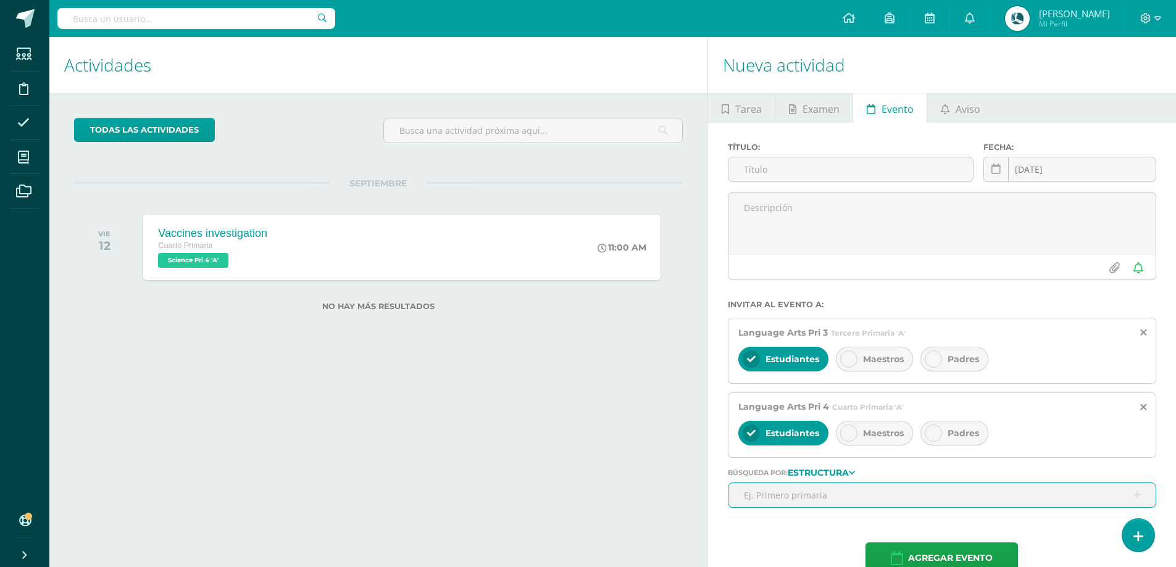
drag, startPoint x: 873, startPoint y: 430, endPoint x: 881, endPoint y: 390, distance: 40.9
click at [872, 430] on span "Maestros" at bounding box center [883, 433] width 41 height 11
click at [893, 356] on span "Maestros" at bounding box center [883, 359] width 41 height 11
click at [951, 360] on span "Padres" at bounding box center [963, 359] width 31 height 11
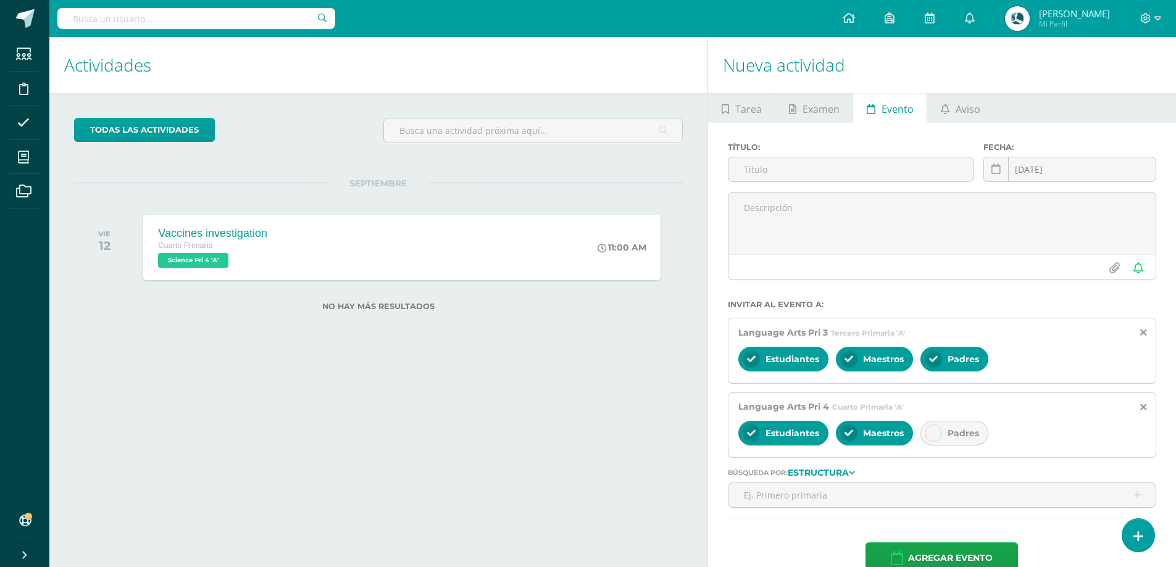
click at [958, 435] on span "Padres" at bounding box center [963, 433] width 31 height 11
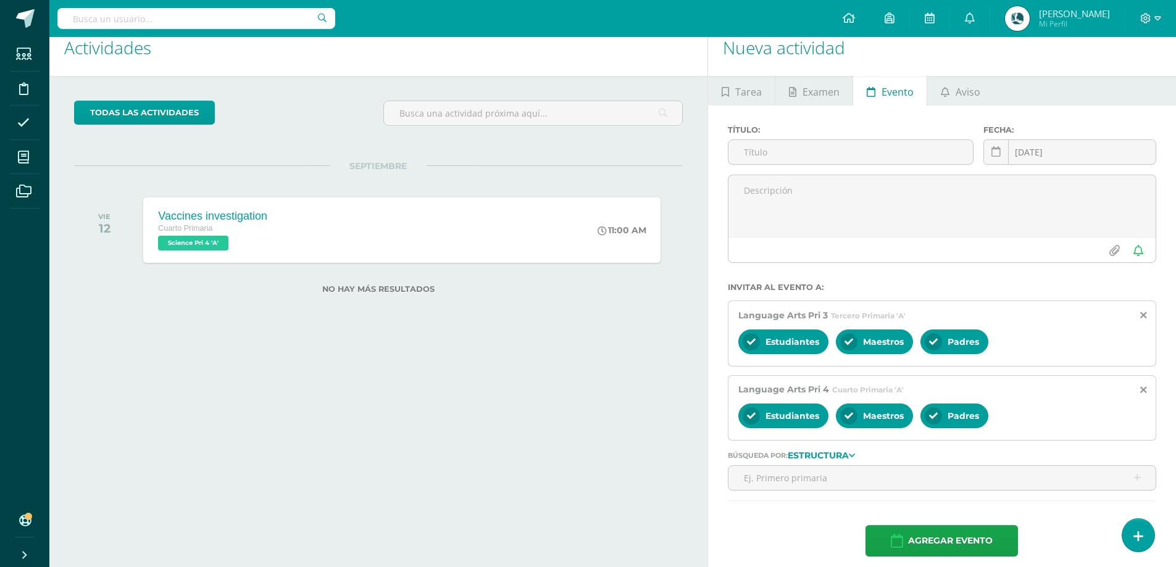
scroll to position [27, 0]
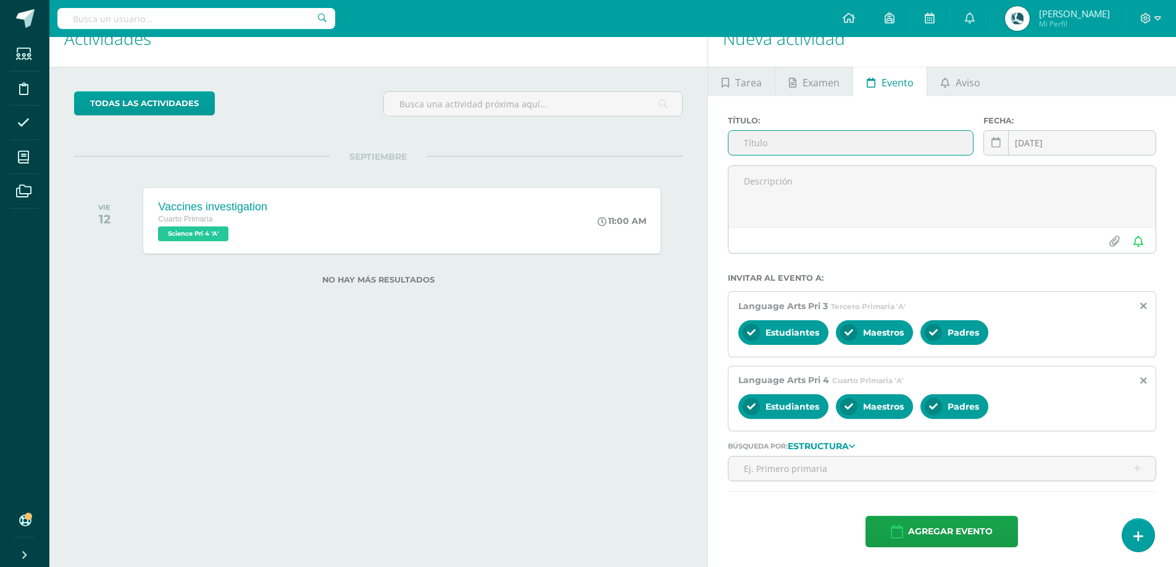
click at [797, 142] on input "text" at bounding box center [851, 143] width 245 height 24
paste input "Renaissance"
type input "Renaissance Fair"
click at [1098, 143] on div "2025-09-13 September, 2025 Mo Tu We Th Fr Sa Su 1 2 3 4 5 6 7 8 9 10 11 12 13 1…" at bounding box center [1070, 147] width 173 height 35
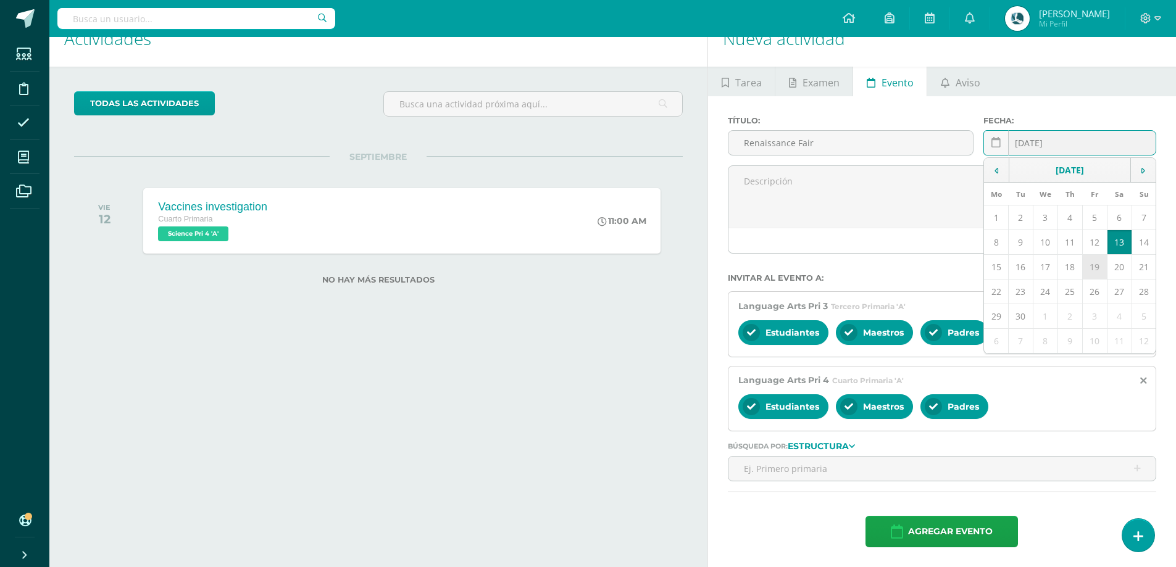
click at [1103, 269] on td "19" at bounding box center [1094, 267] width 25 height 25
type input "2025-09-19"
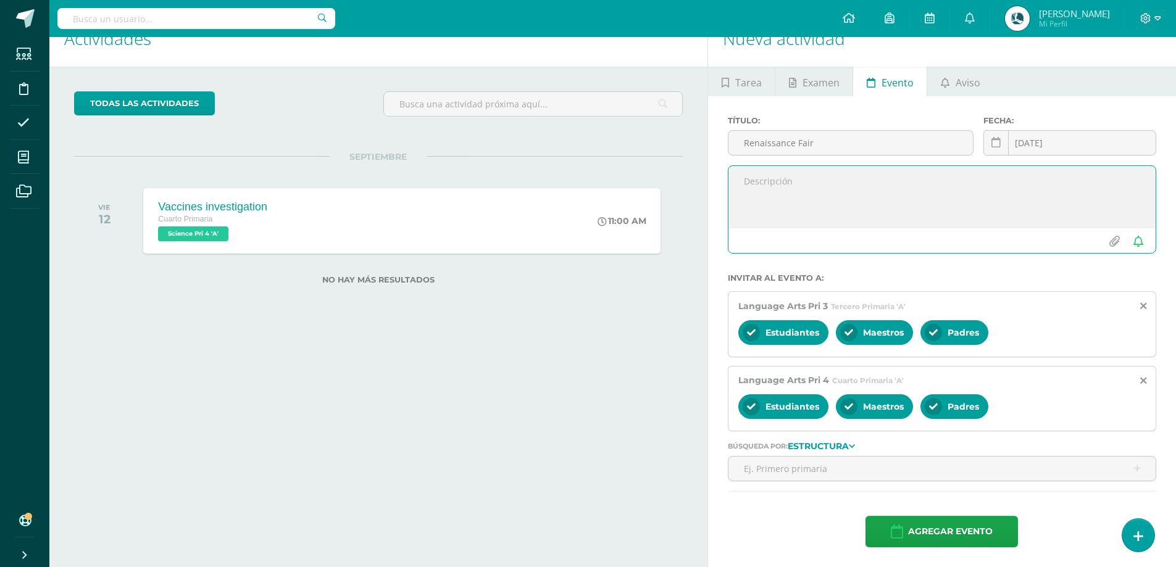
click at [946, 195] on textarea at bounding box center [942, 197] width 427 height 62
click at [1112, 240] on input "file" at bounding box center [1115, 241] width 24 height 23
type input "C:\fakepath\Renaissance LastInvi.png"
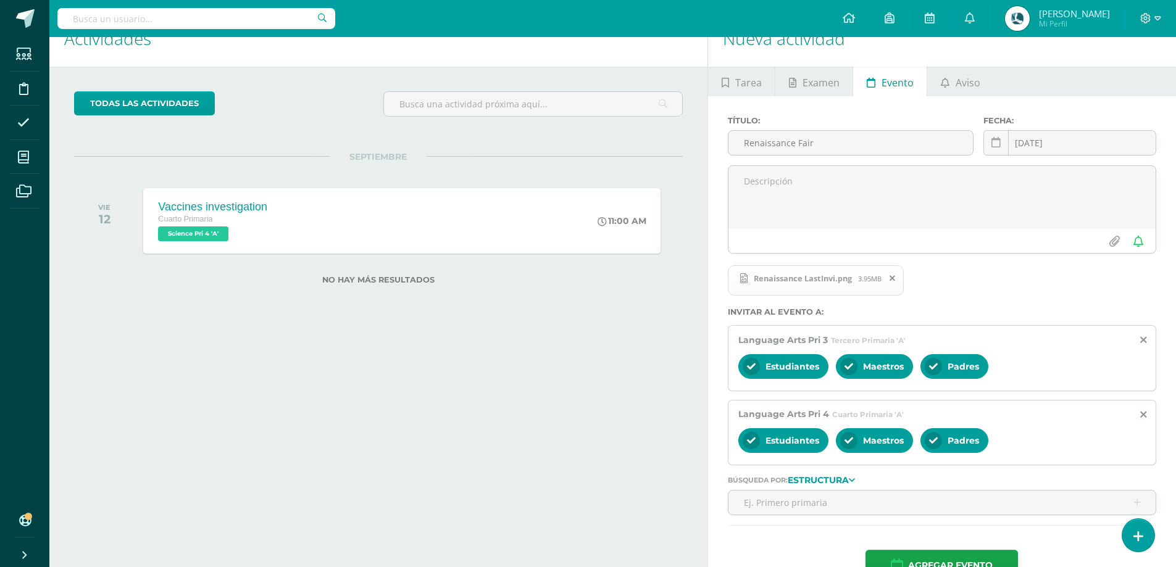
click at [871, 277] on span "3.95MB" at bounding box center [869, 278] width 23 height 9
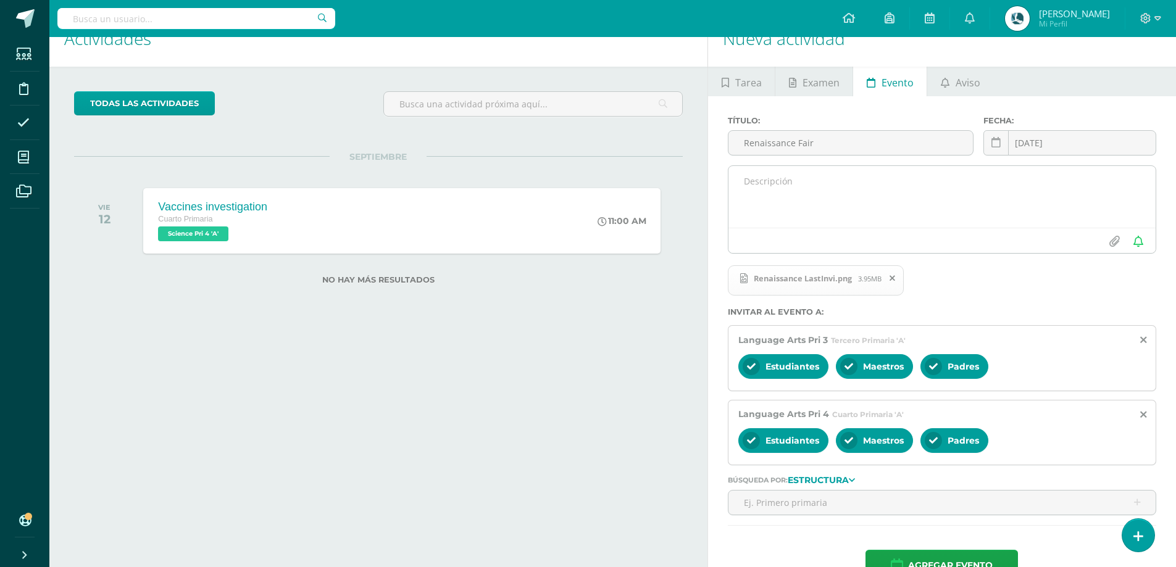
click at [786, 181] on textarea at bounding box center [942, 197] width 427 height 62
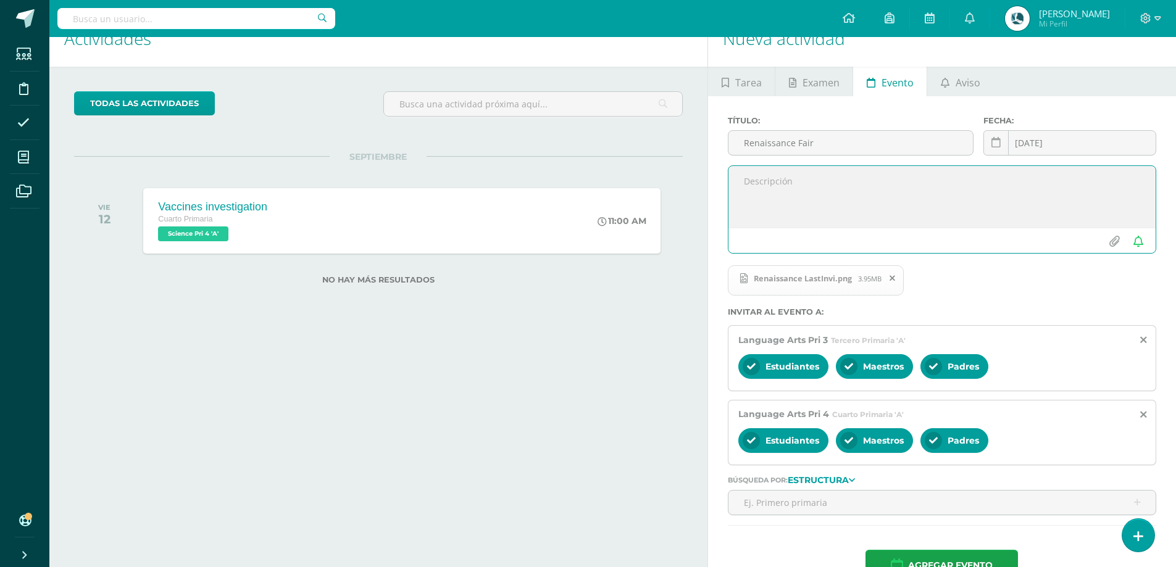
click at [786, 181] on textarea at bounding box center [942, 197] width 427 height 62
click at [761, 136] on input "Renaissance Fair" at bounding box center [851, 143] width 245 height 24
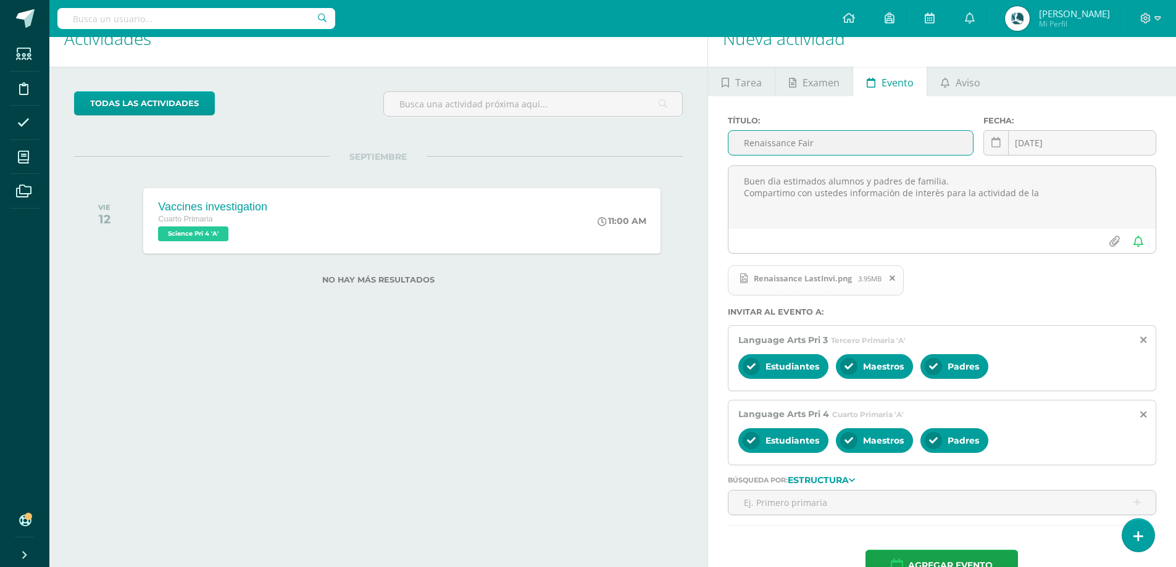
click at [759, 144] on input "Renaissance Fair" at bounding box center [851, 143] width 245 height 24
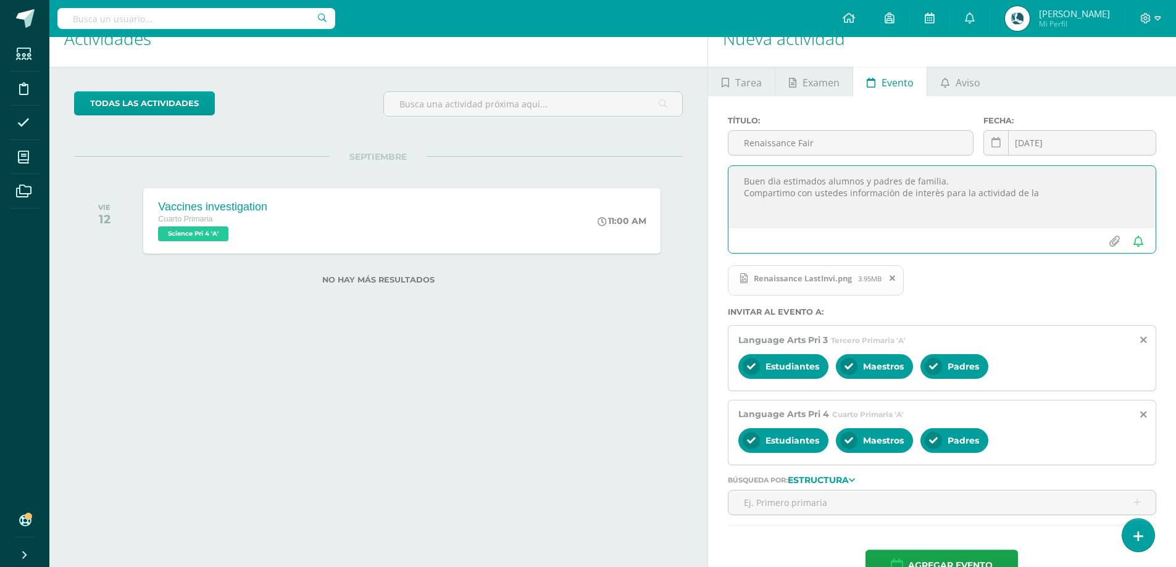
click at [1049, 193] on textarea "Buen dìa estimados alumnos y padres de familia. Compartimo con ustedes informac…" at bounding box center [942, 197] width 427 height 62
paste textarea "Renaissance Fair"
click at [796, 194] on textarea "Buen dìa estimados alumnos y padres de familia. Compartimo con ustedes informac…" at bounding box center [942, 197] width 427 height 62
click at [877, 196] on textarea "Buen dìa estimados alumnos y padres de familia. Compartimos con ustedes informa…" at bounding box center [942, 197] width 427 height 62
click at [1134, 195] on textarea "Buen dìa estimados alumnos y padres de familia. Compartimos con ustedes informa…" at bounding box center [942, 197] width 427 height 62
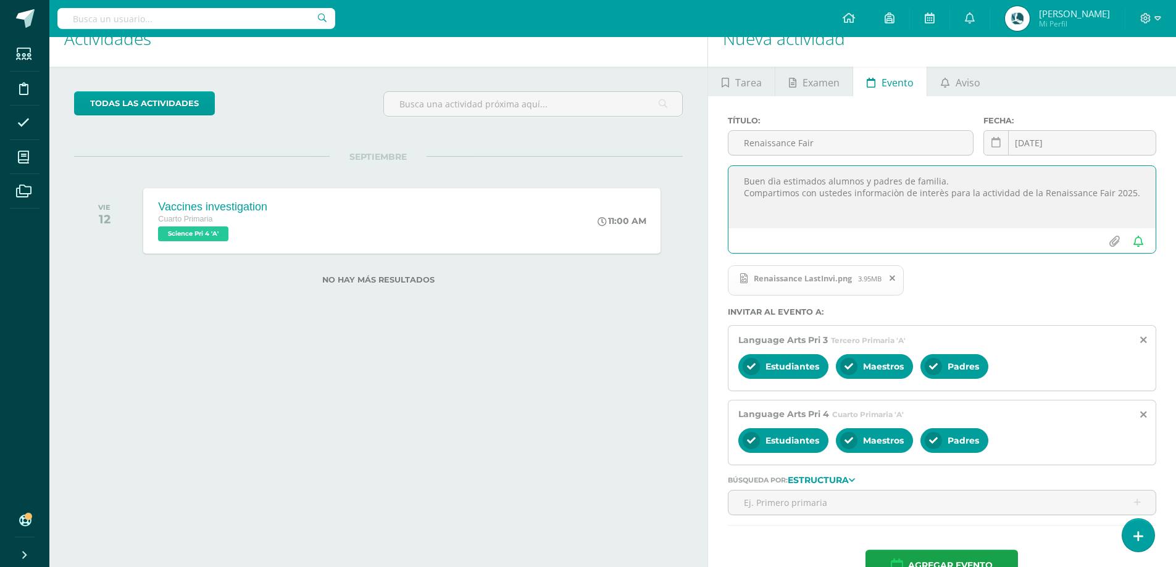
click at [1128, 198] on textarea "Buen dìa estimados alumnos y padres de familia. Compartimos con ustedes informa…" at bounding box center [942, 197] width 427 height 62
click at [1124, 199] on textarea "Buen dìa estimados alumnos y padres de familia. Compartimos con ustedes informa…" at bounding box center [942, 197] width 427 height 62
click at [943, 219] on textarea "Buen dìa estimados alumnos y padres de familia. Compartimos con ustedes informa…" at bounding box center [942, 197] width 427 height 62
click at [1146, 194] on textarea "Buen dìa estimados alumnos y padres de familia. Compartimos con ustedes informa…" at bounding box center [942, 197] width 427 height 62
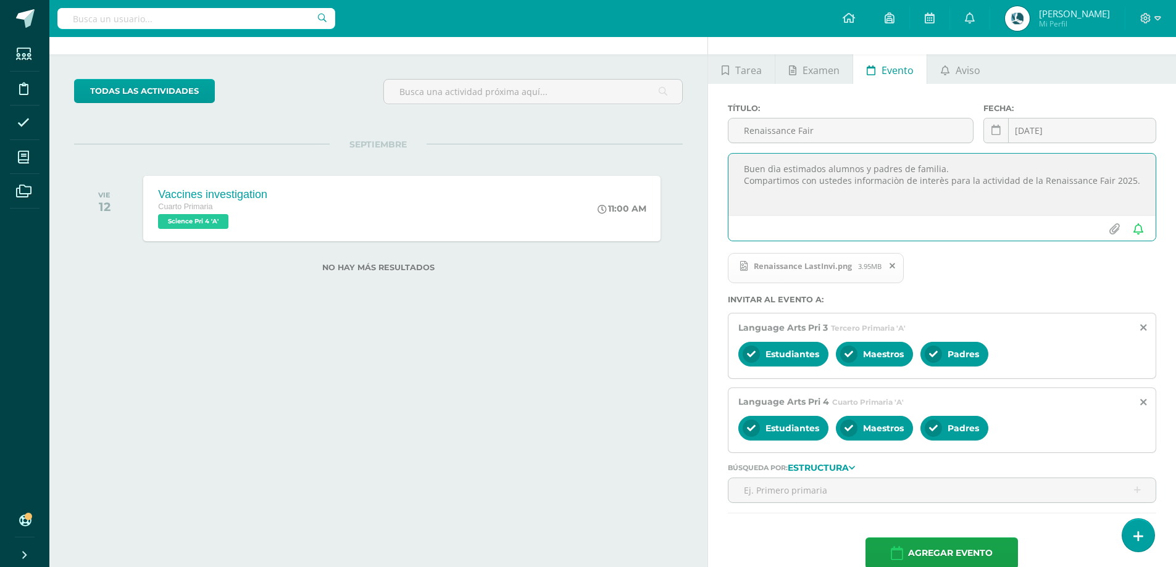
scroll to position [61, 0]
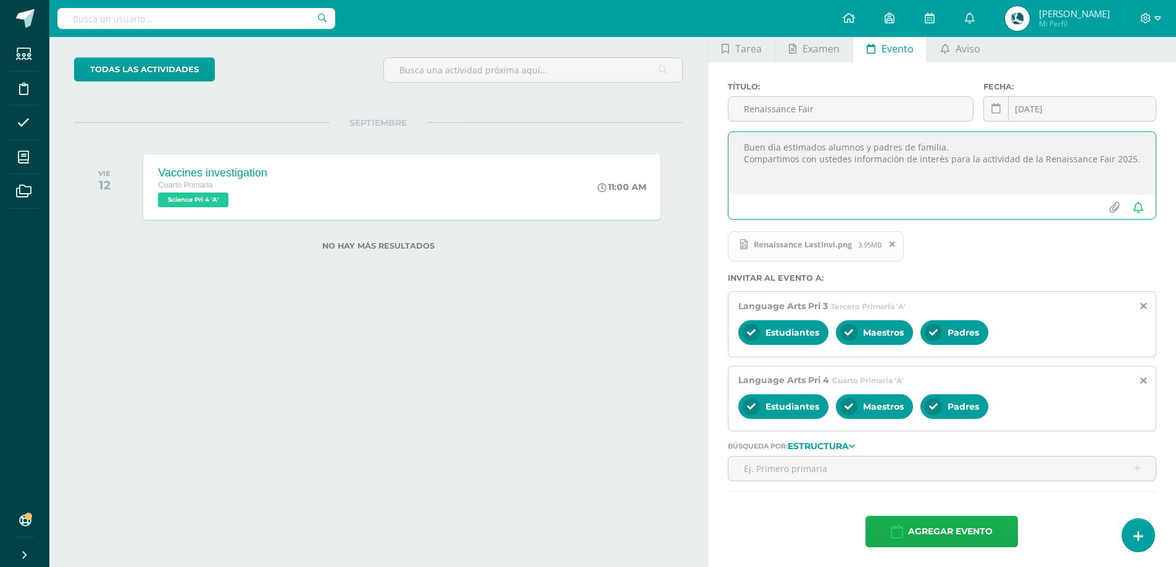
type textarea "Buen dìa estimados alumnos y padres de familia. Compartimos con ustedes informa…"
click at [965, 527] on span "Agregar evento" at bounding box center [950, 532] width 85 height 30
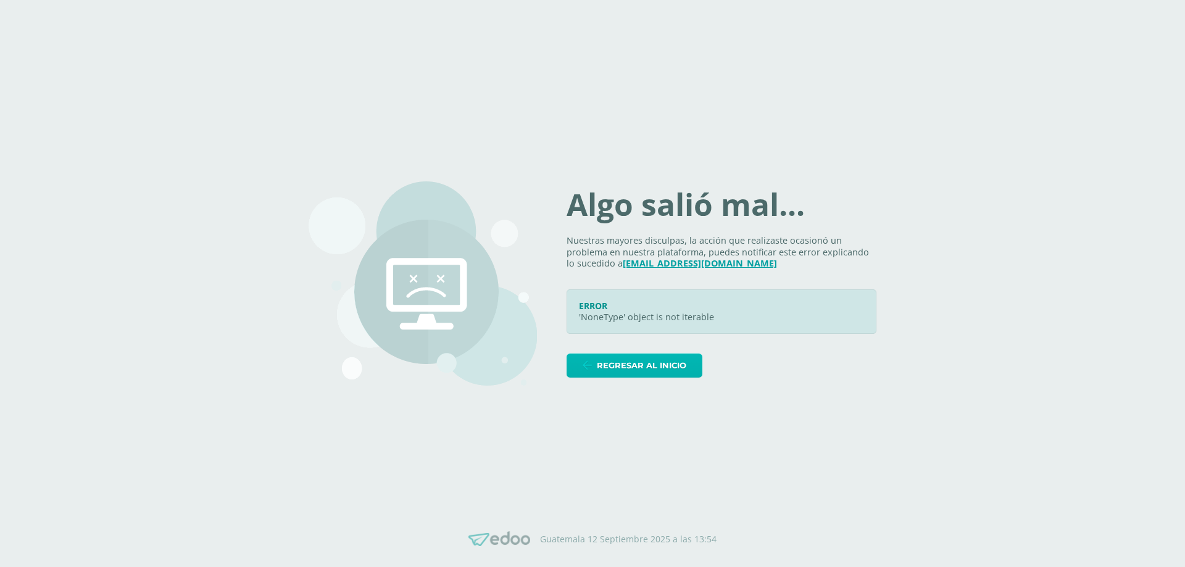
click at [632, 370] on span "Regresar al inicio" at bounding box center [642, 365] width 90 height 23
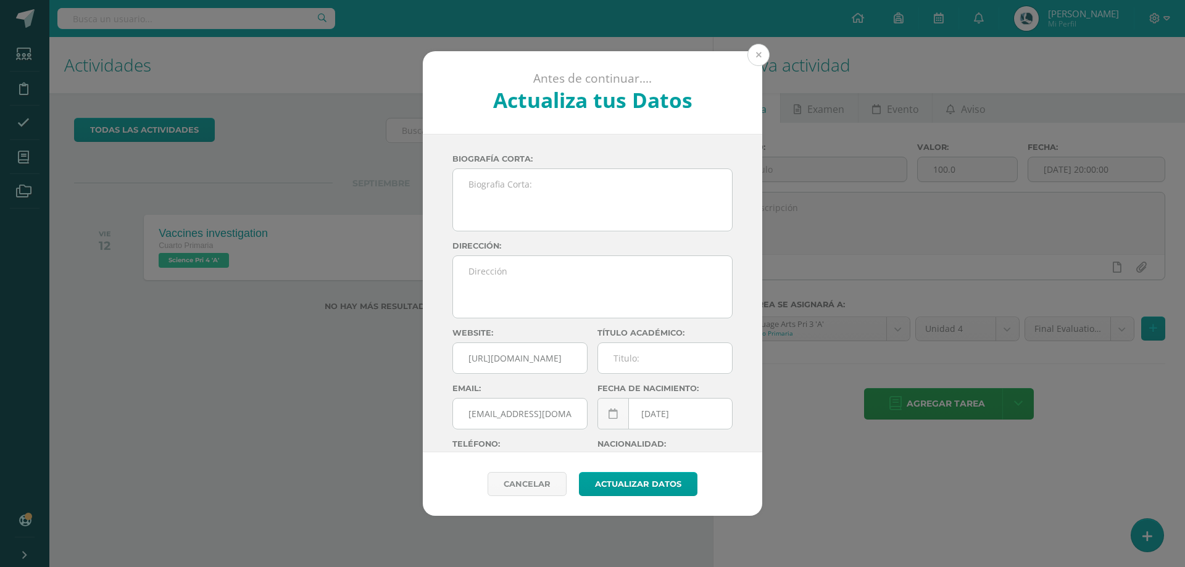
click at [753, 60] on button at bounding box center [759, 55] width 22 height 22
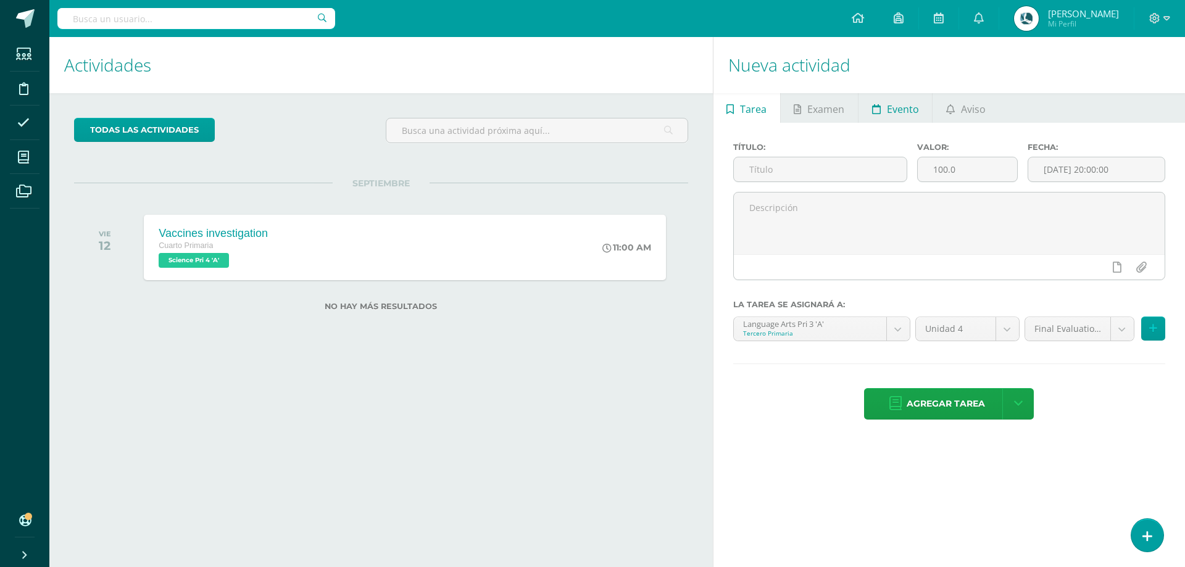
click at [913, 108] on span "Evento" at bounding box center [903, 109] width 32 height 30
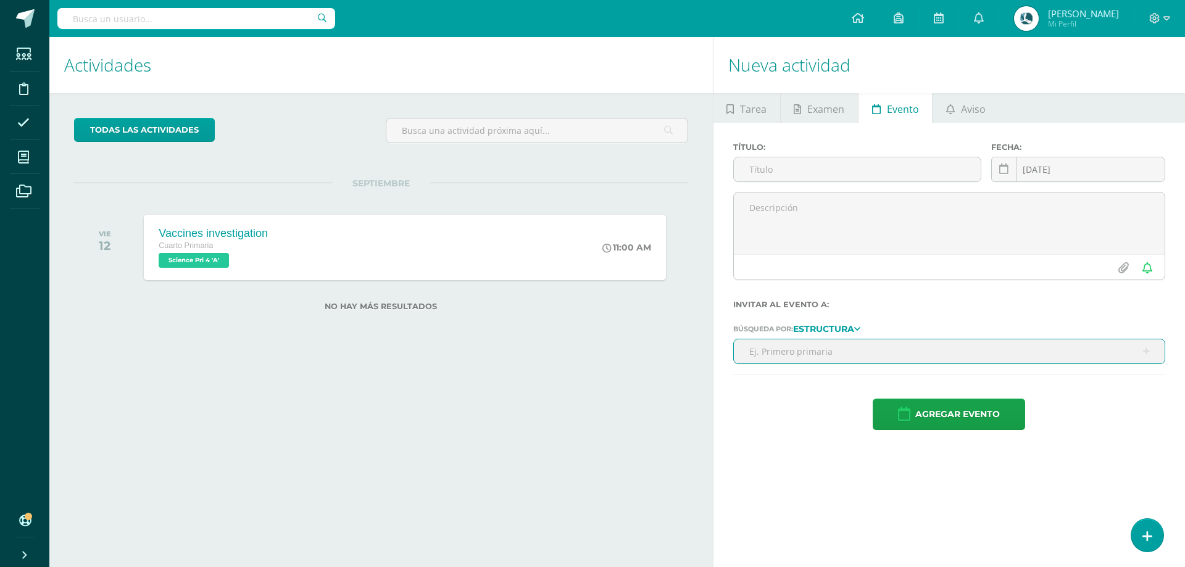
click at [797, 352] on input "text" at bounding box center [949, 352] width 431 height 24
type input "ter"
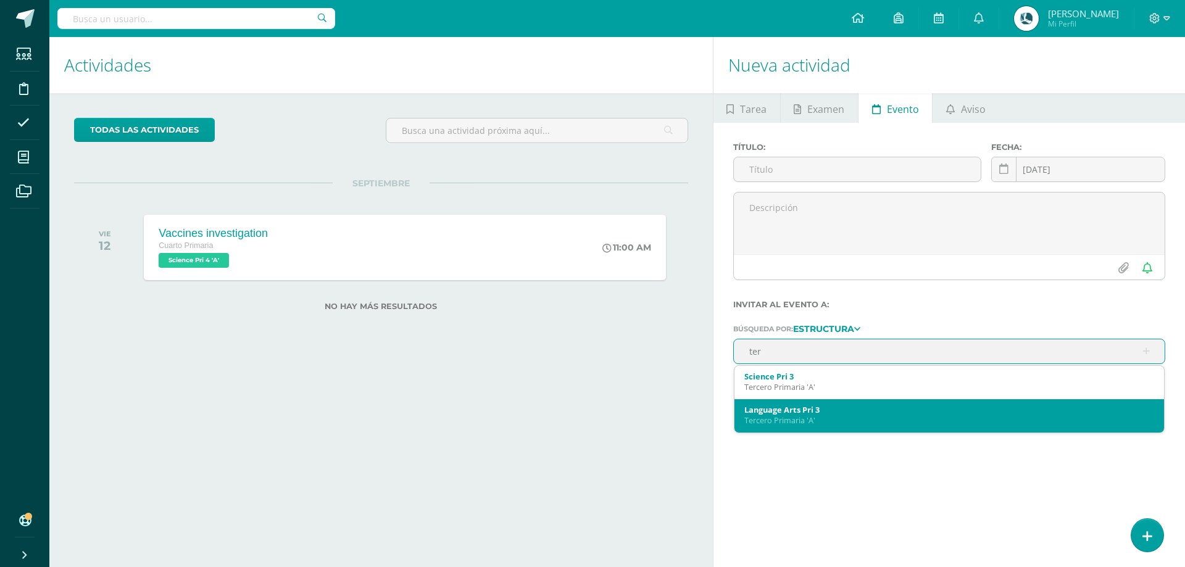
click at [784, 424] on div "Tercero Primaria 'A'" at bounding box center [950, 421] width 410 height 10
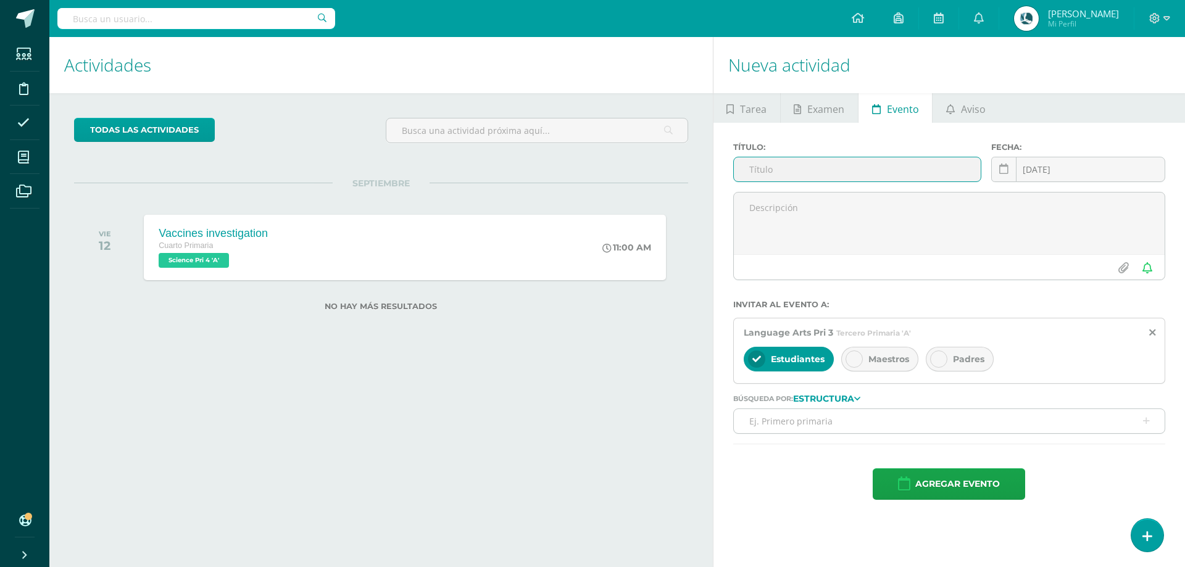
click at [796, 162] on input "text" at bounding box center [857, 169] width 247 height 24
click at [795, 170] on input "text" at bounding box center [857, 169] width 247 height 24
click at [819, 162] on input "text" at bounding box center [857, 169] width 247 height 24
paste input "Renaissance"
type input "Renaissance Fair"
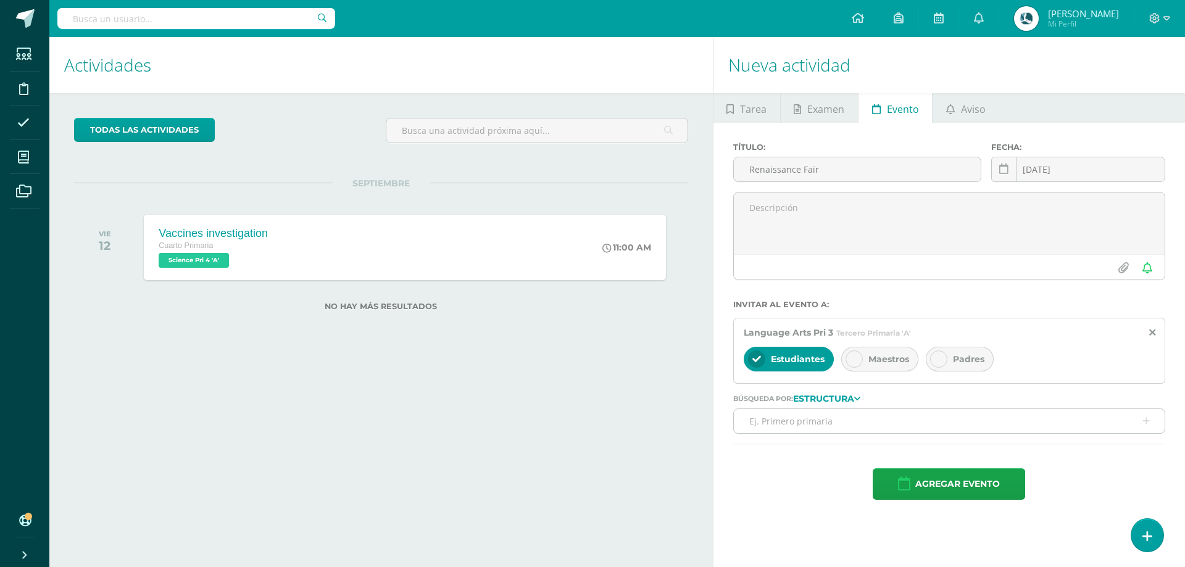
drag, startPoint x: 868, startPoint y: 365, endPoint x: 891, endPoint y: 359, distance: 23.7
click at [871, 362] on div "Maestros" at bounding box center [880, 359] width 77 height 25
click at [966, 356] on span "Padres" at bounding box center [968, 359] width 31 height 11
click at [1083, 172] on div "2025-09-13 September, 2025 Mo Tu We Th Fr Sa Su 1 2 3 4 5 6 7 8 9 10 11 12 13 1…" at bounding box center [1079, 174] width 174 height 35
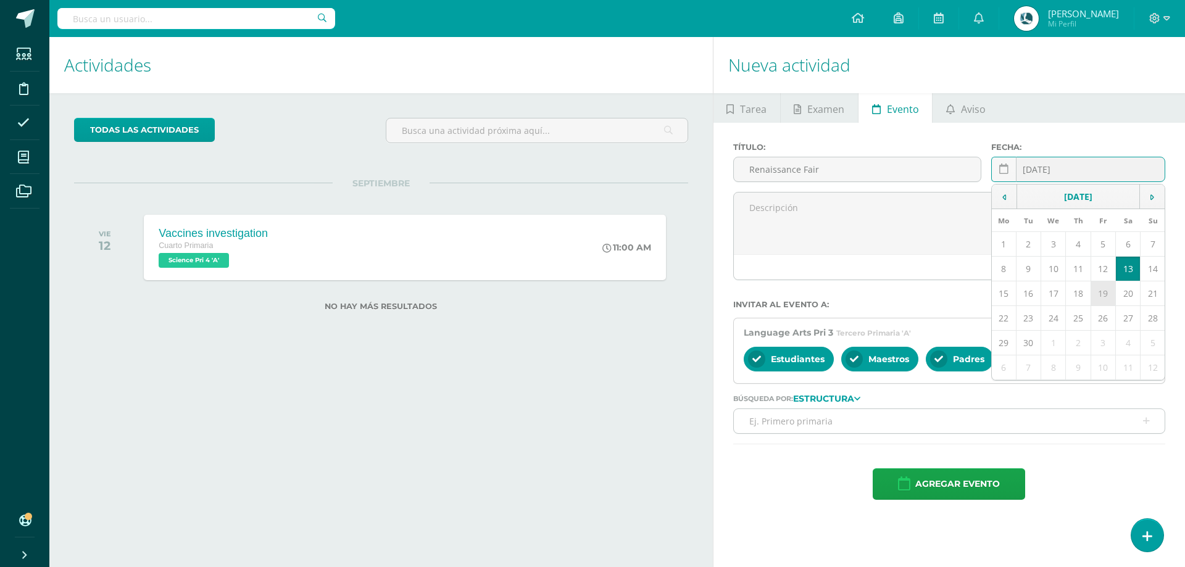
click at [1106, 293] on td "19" at bounding box center [1103, 294] width 25 height 25
type input "2025-09-19"
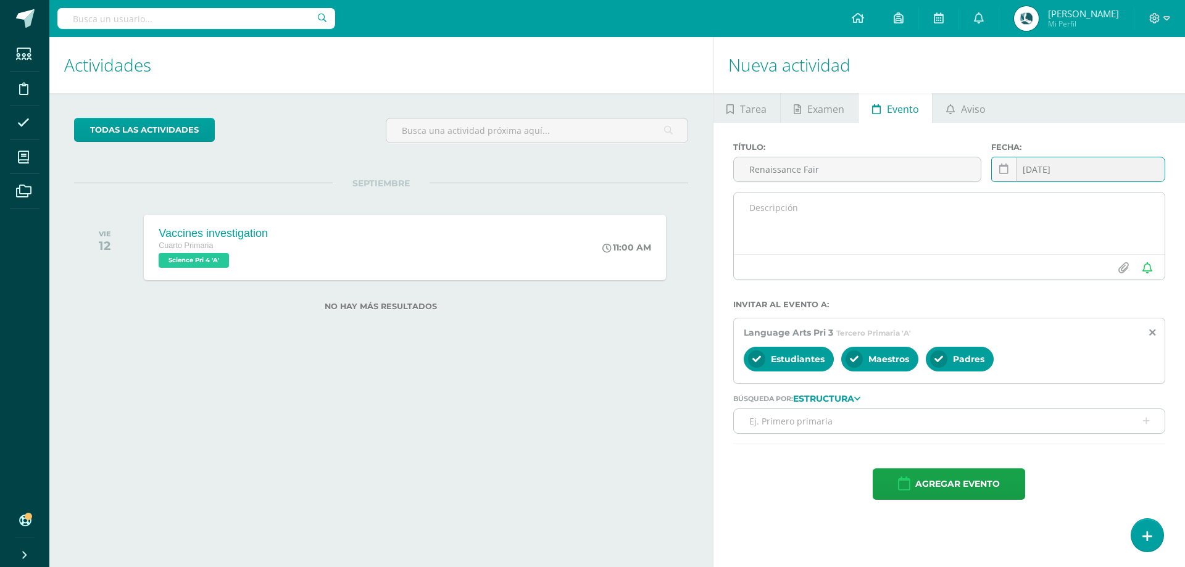
click at [787, 218] on textarea at bounding box center [949, 224] width 431 height 62
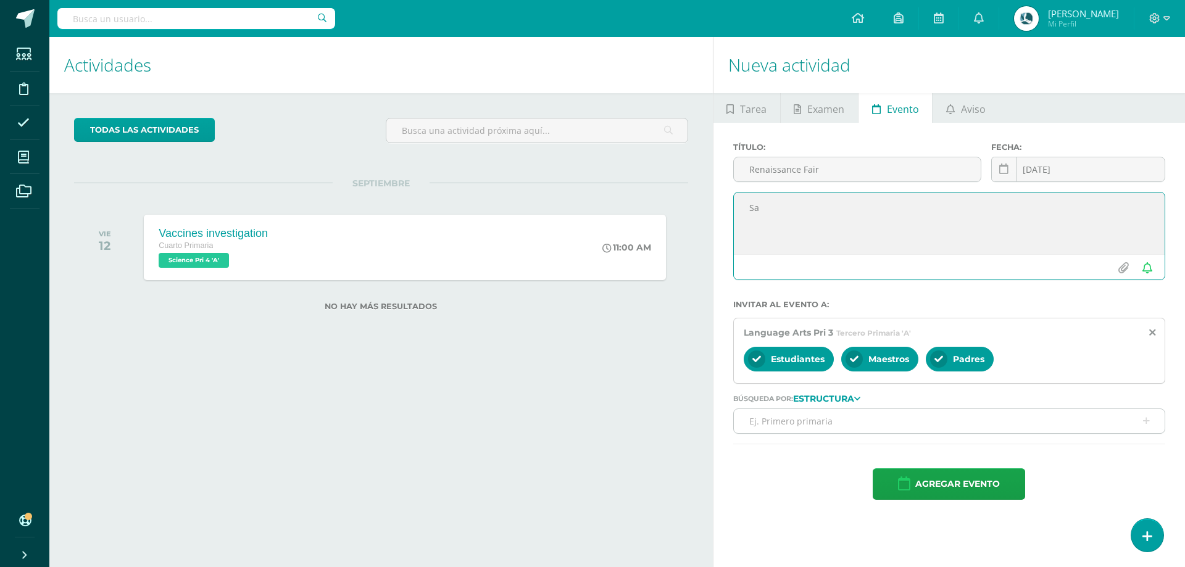
type textarea "S"
click at [811, 170] on input "Renaissance Fair" at bounding box center [857, 169] width 247 height 24
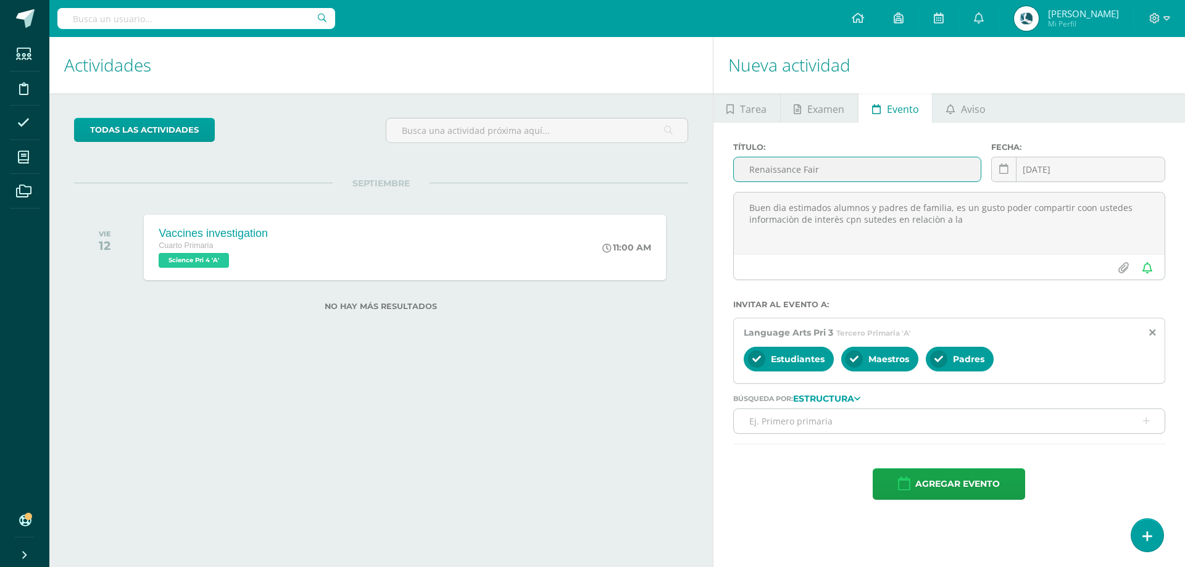
click at [811, 170] on input "Renaissance Fair" at bounding box center [857, 169] width 247 height 24
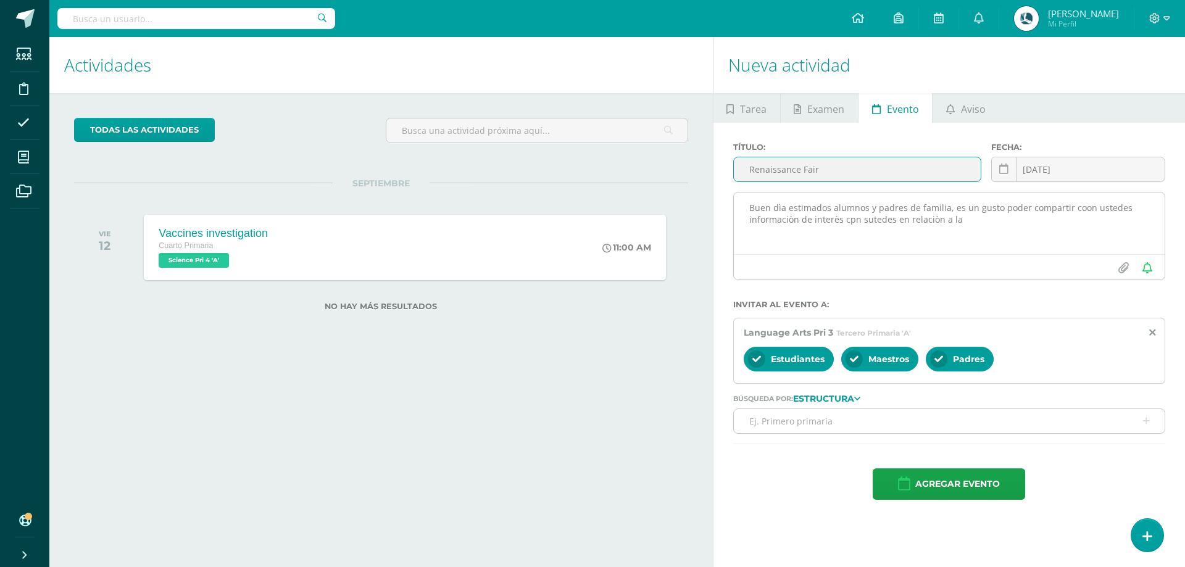
click at [971, 220] on textarea "Buen dìa estimados alumnos y padres de familia, es un gusto poder compartir coo…" at bounding box center [949, 224] width 431 height 62
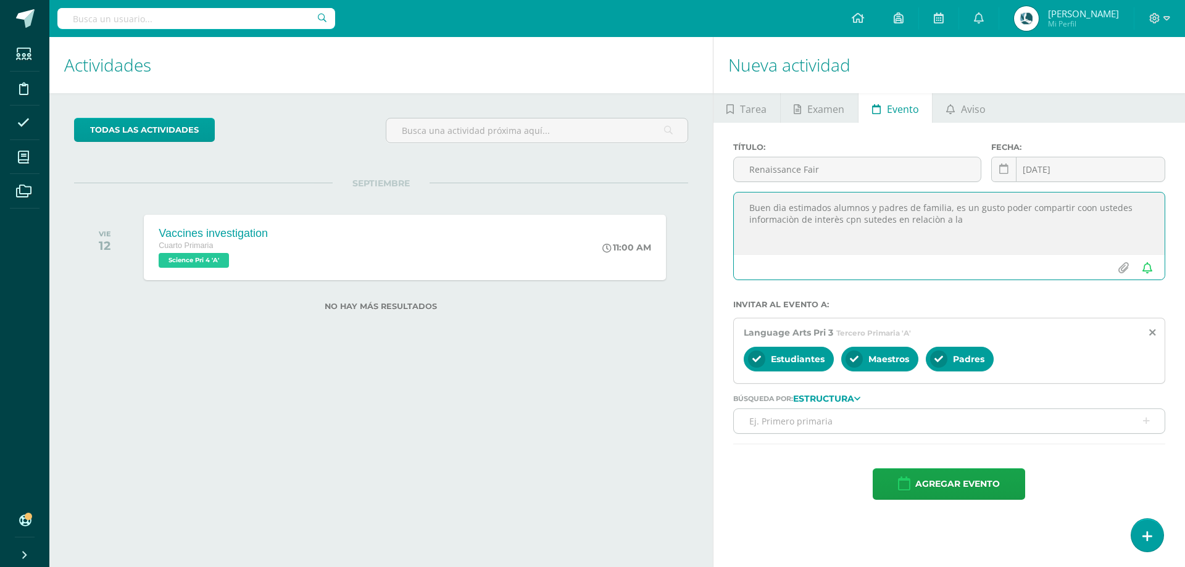
paste textarea "Renaissance Fair"
type textarea "Buen dìa estimados alumnos y padres de familia, es un gusto poder compartir coo…"
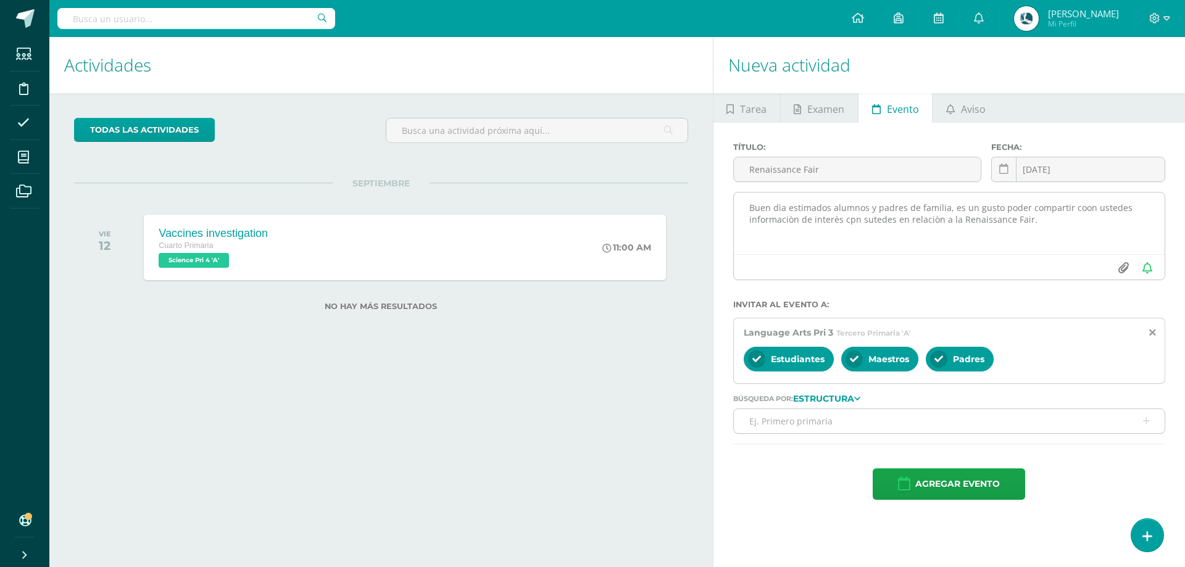
click at [1127, 264] on input "file" at bounding box center [1124, 267] width 24 height 23
type input "C:\fakepath\Renaissance LastInvi.png"
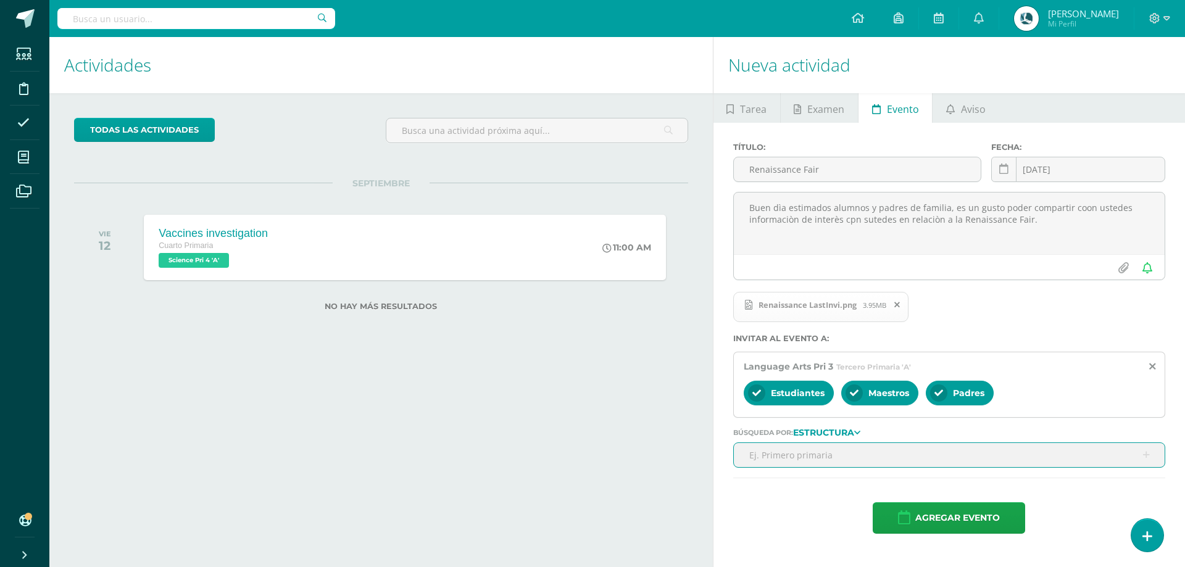
click at [934, 461] on input "text" at bounding box center [949, 455] width 431 height 24
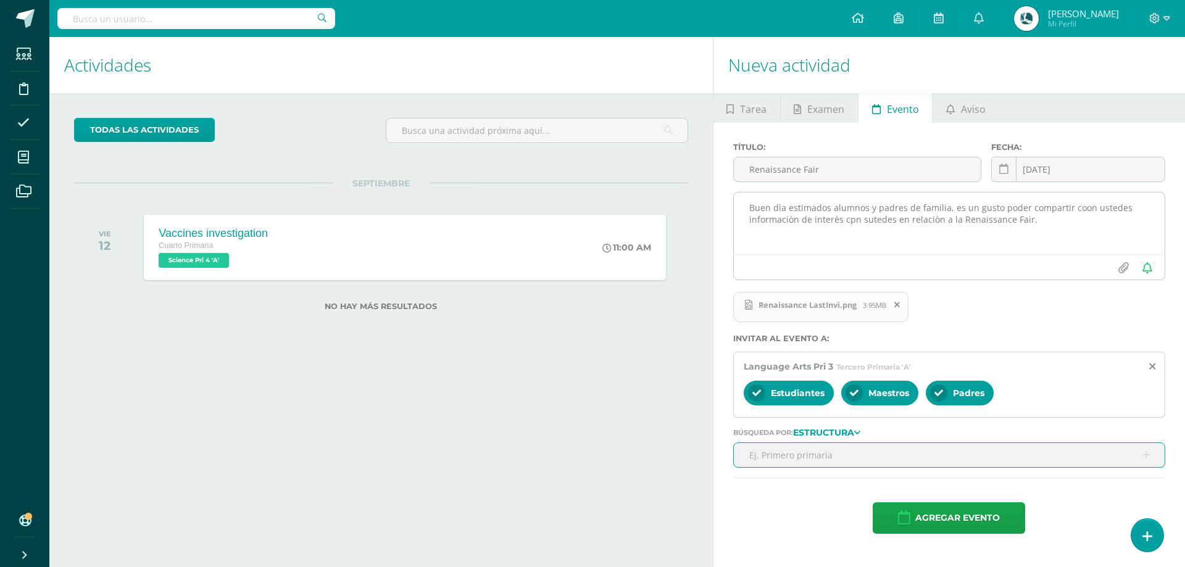
click at [869, 219] on textarea "Buen dìa estimados alumnos y padres de familia, es un gusto poder compartir coo…" at bounding box center [949, 224] width 431 height 62
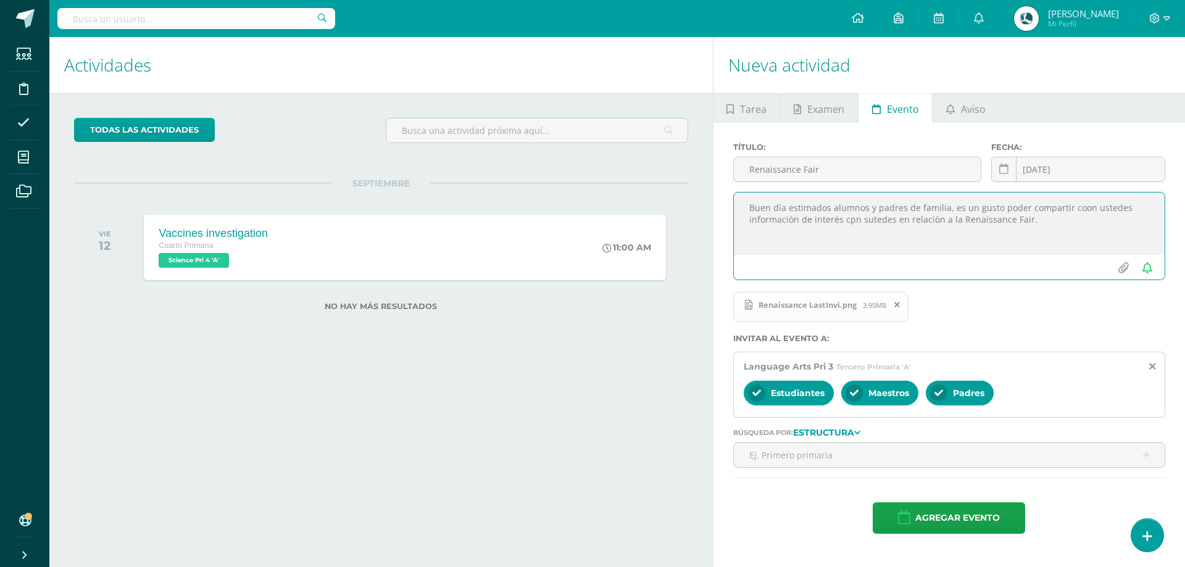
click at [869, 219] on textarea "Buen dìa estimados alumnos y padres de familia, es un gusto poder compartir coo…" at bounding box center [949, 224] width 431 height 62
click at [946, 513] on span "Agregar evento" at bounding box center [958, 518] width 85 height 30
